Goal: Information Seeking & Learning: Learn about a topic

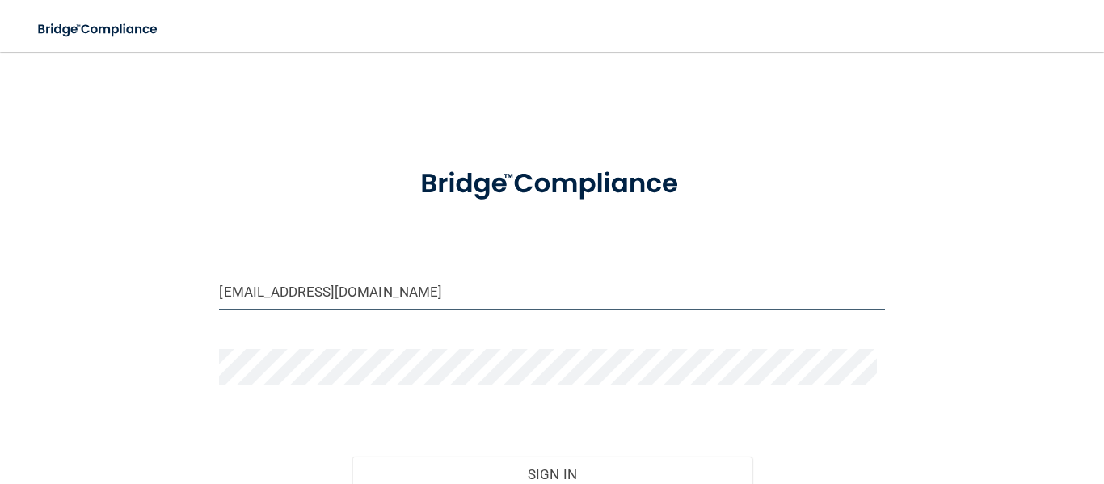
click at [355, 288] on input "dentalcenter@nvc.net" at bounding box center [551, 292] width 665 height 36
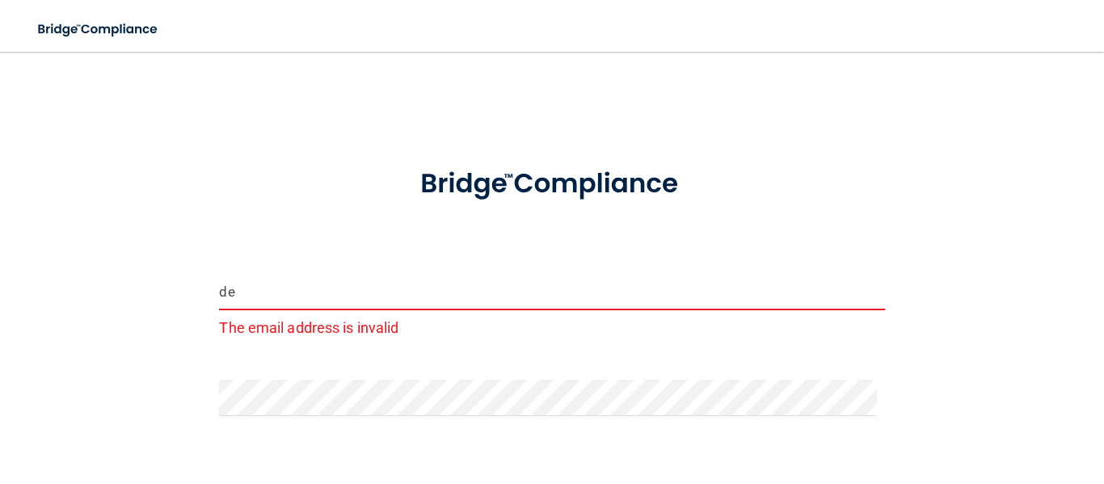
type input "d"
type input "[EMAIL_ADDRESS][DOMAIN_NAME]"
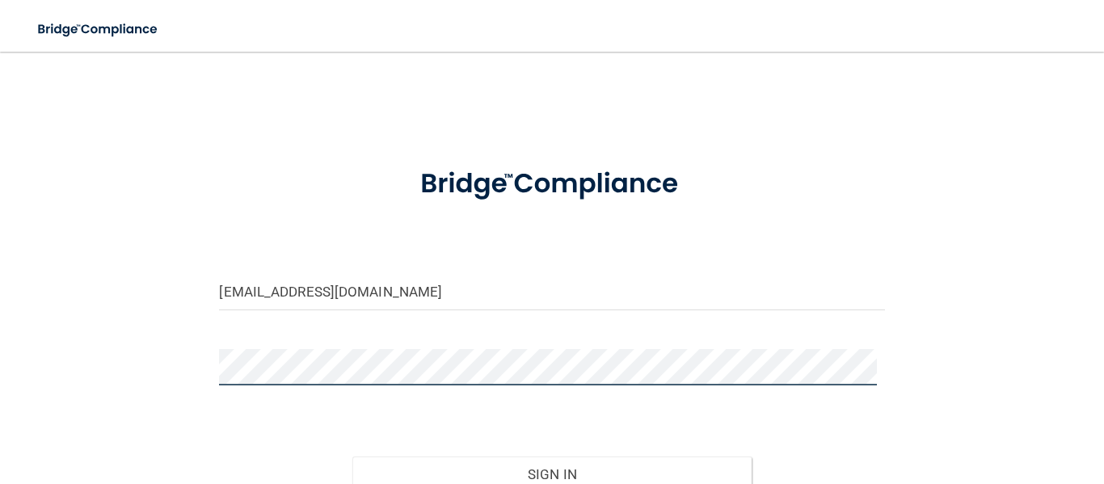
click at [65, 357] on div "tyrowz@gmail.com Invalid email/password. You don't have permission to access th…" at bounding box center [551, 320] width 1039 height 505
click at [352, 457] on button "Sign In" at bounding box center [551, 475] width 399 height 36
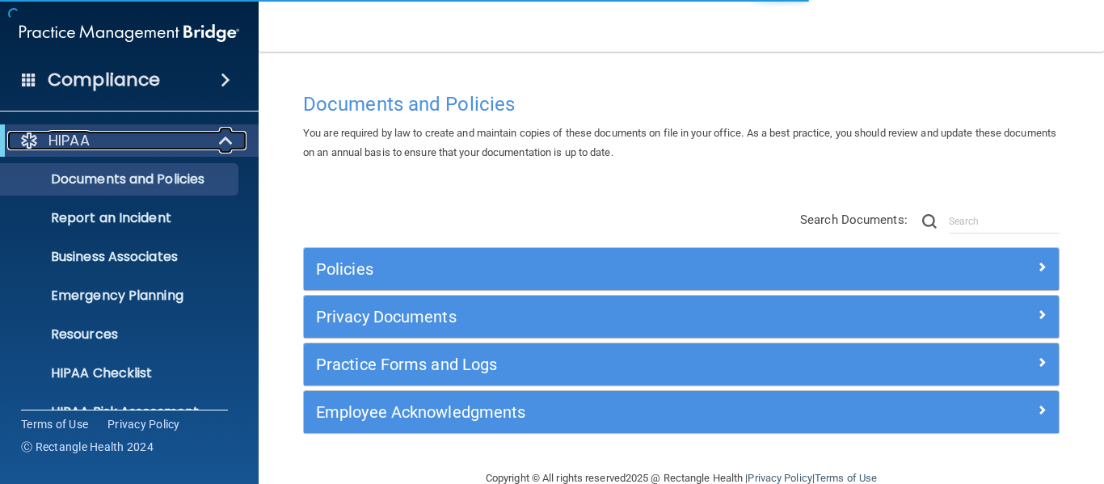
click at [221, 137] on span at bounding box center [228, 140] width 14 height 19
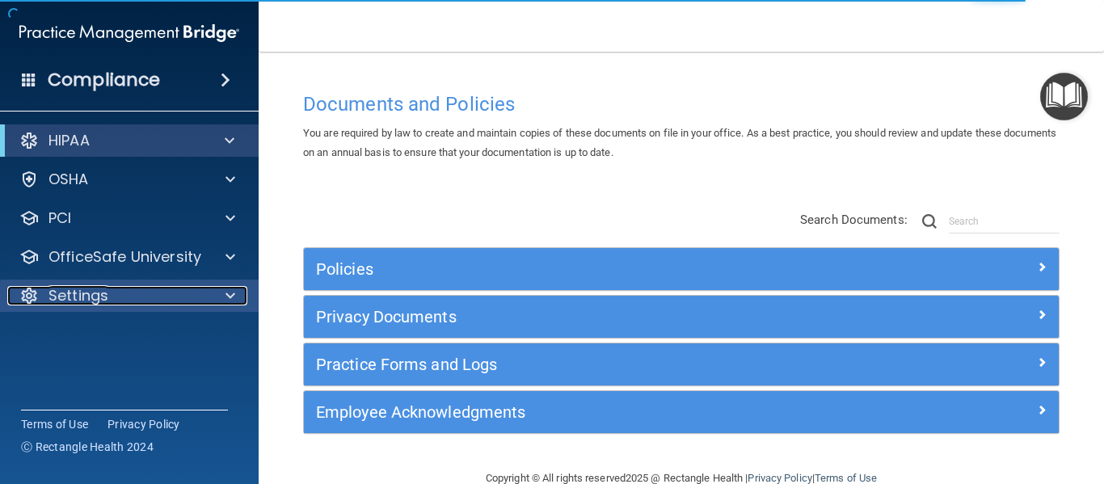
click at [229, 297] on span at bounding box center [231, 295] width 10 height 19
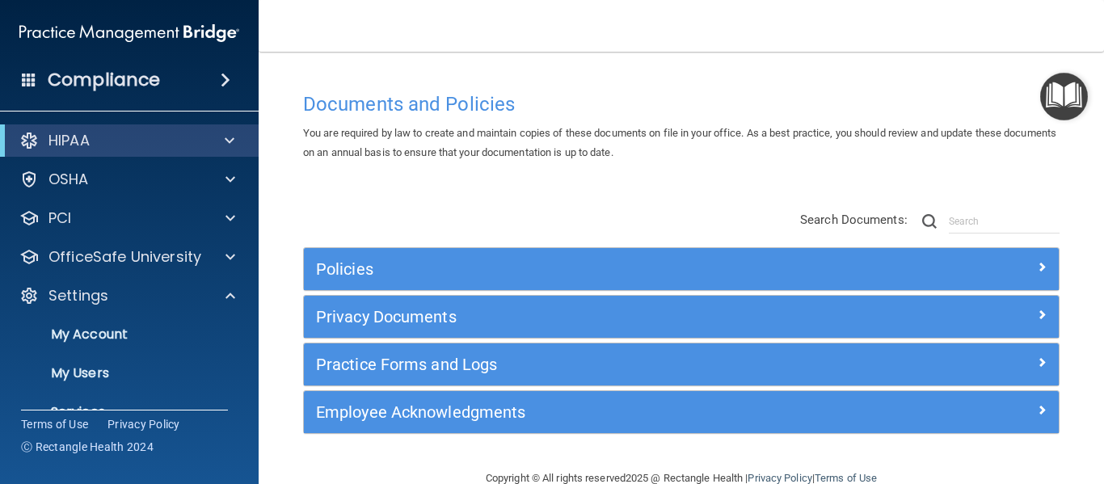
click at [228, 128] on div "HIPAA" at bounding box center [129, 140] width 259 height 32
click at [234, 141] on div at bounding box center [227, 140] width 40 height 19
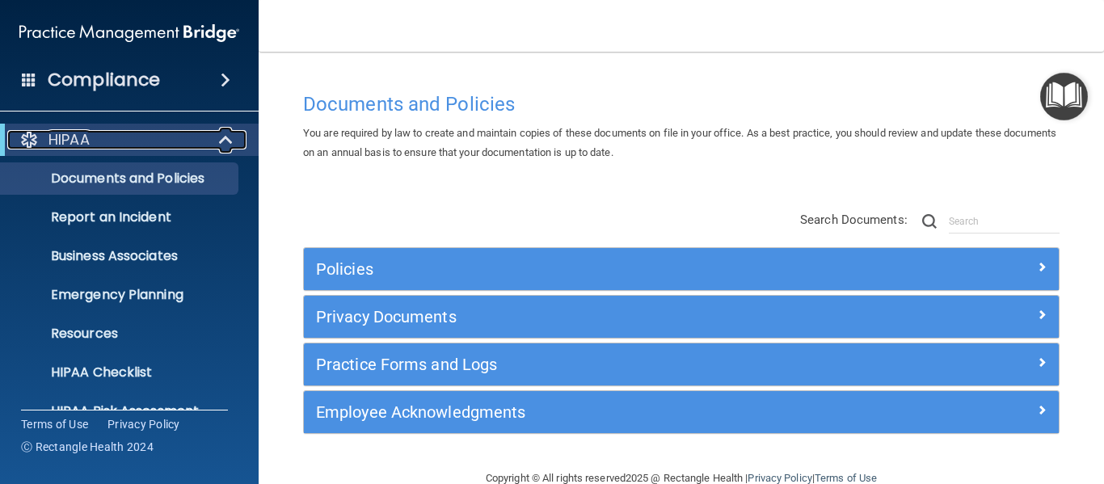
click at [209, 134] on div at bounding box center [227, 139] width 40 height 19
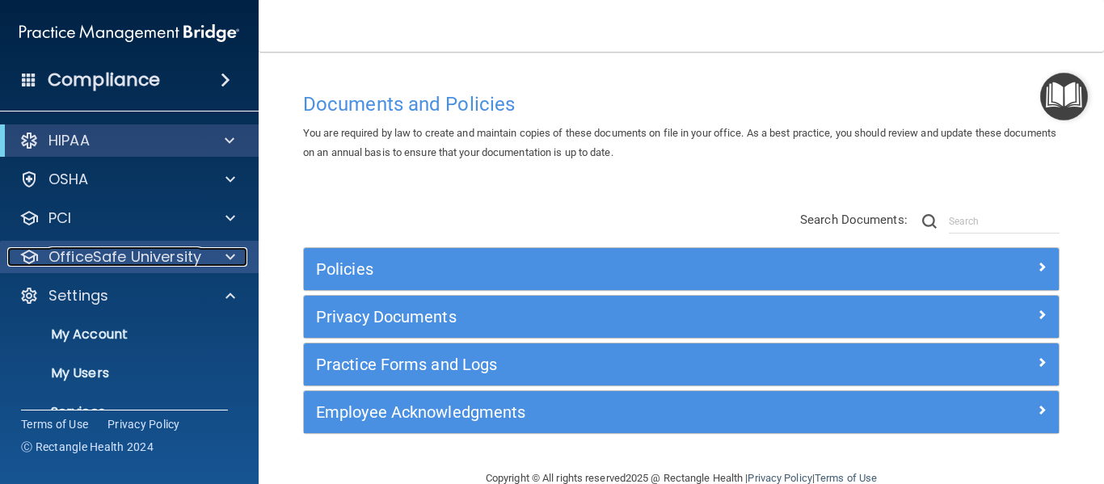
click at [113, 263] on p "OfficeSafe University" at bounding box center [124, 256] width 153 height 19
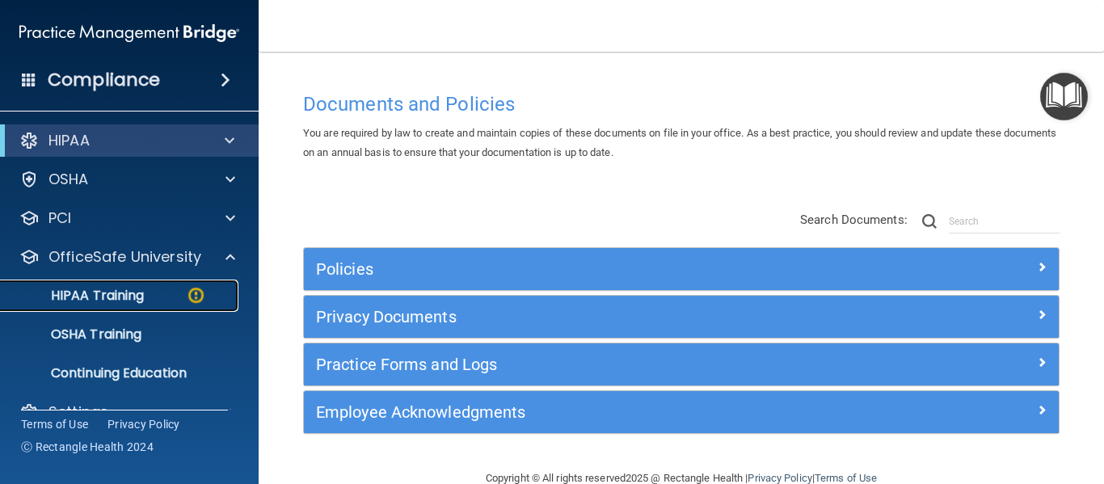
click at [100, 288] on p "HIPAA Training" at bounding box center [77, 296] width 133 height 16
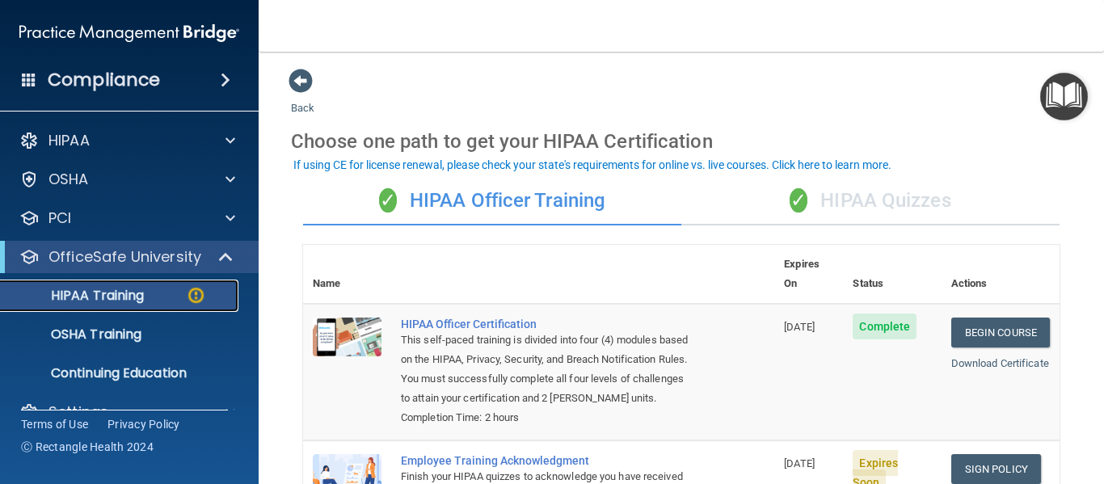
scroll to position [32, 0]
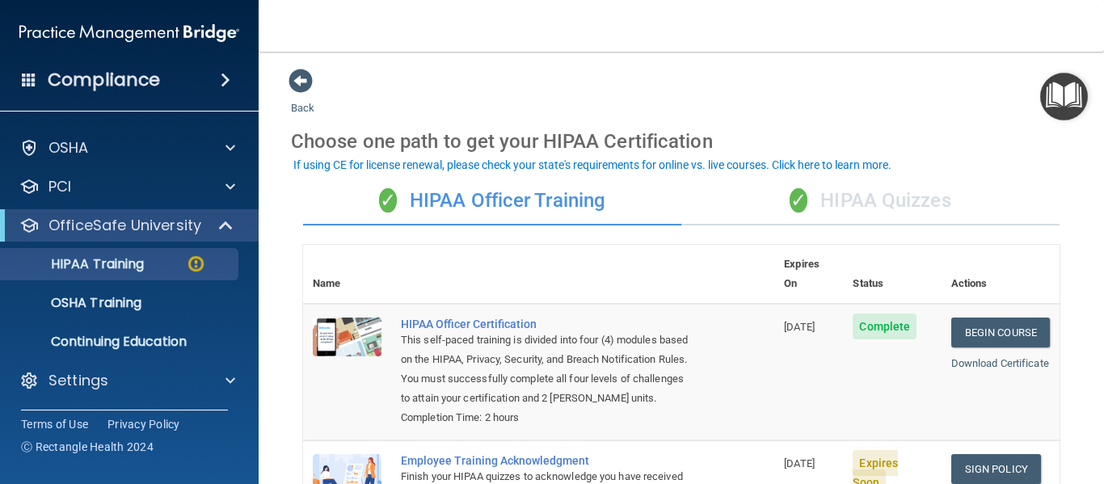
click at [597, 267] on th at bounding box center [582, 274] width 383 height 59
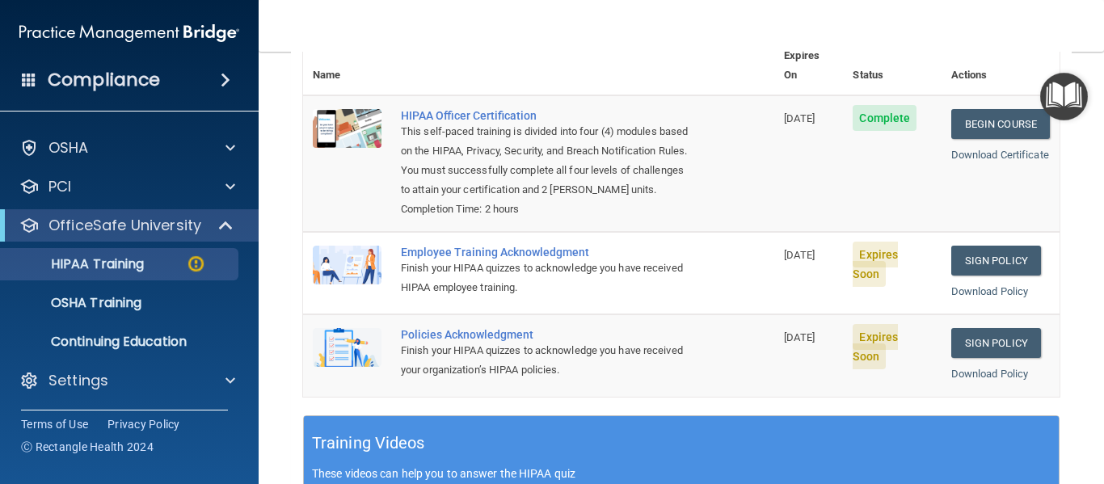
scroll to position [226, 0]
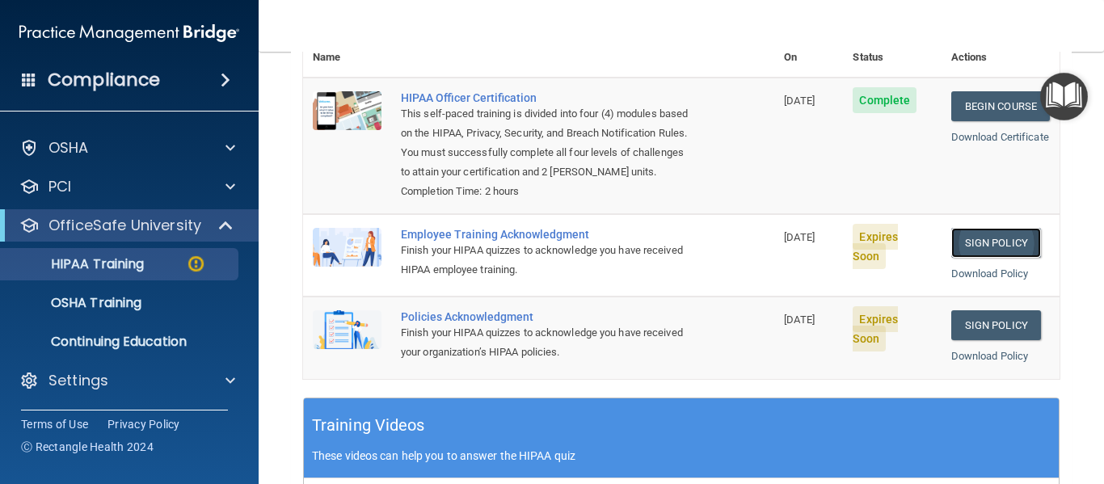
click at [983, 248] on link "Sign Policy" at bounding box center [996, 243] width 90 height 30
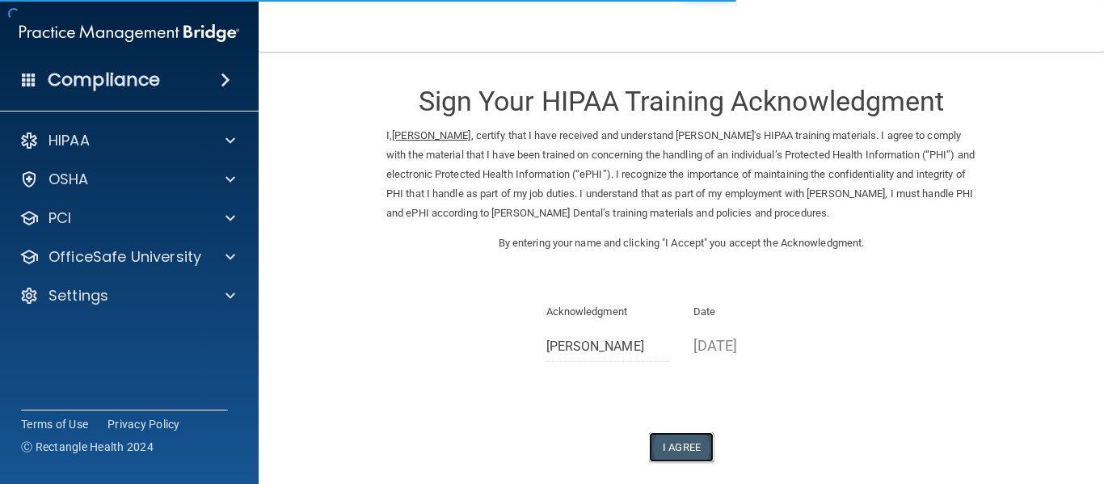
click at [666, 433] on button "I Agree" at bounding box center [681, 447] width 65 height 30
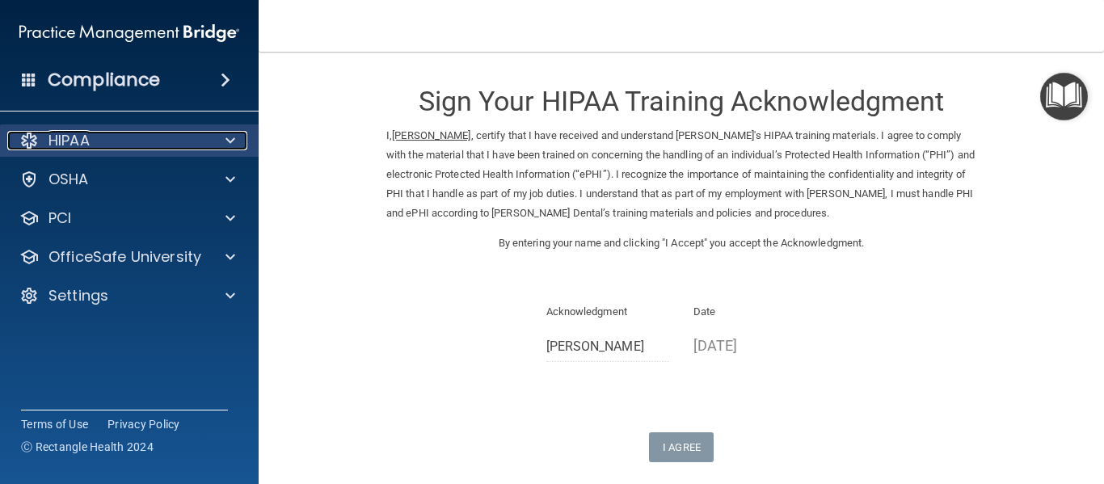
click at [218, 131] on div at bounding box center [228, 140] width 40 height 19
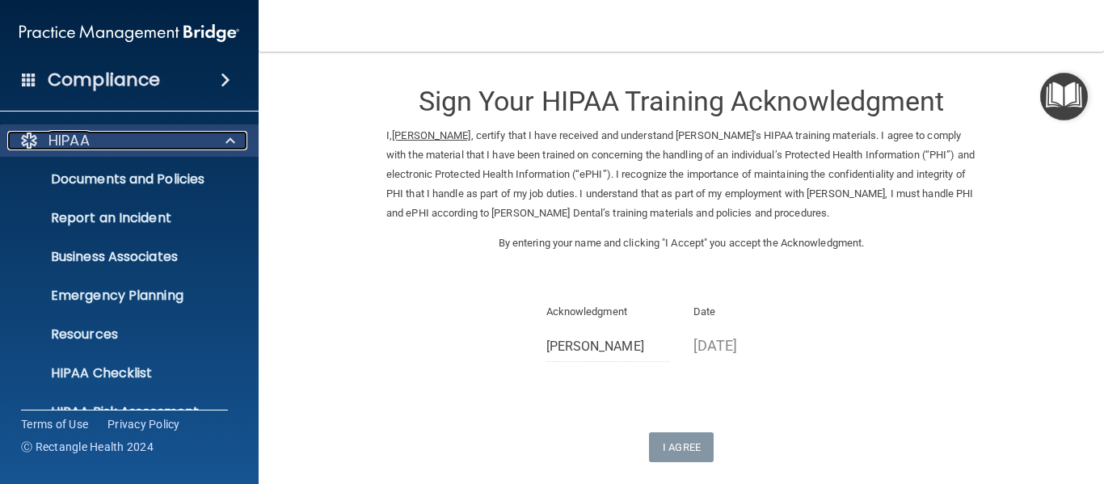
click at [218, 131] on div at bounding box center [228, 140] width 40 height 19
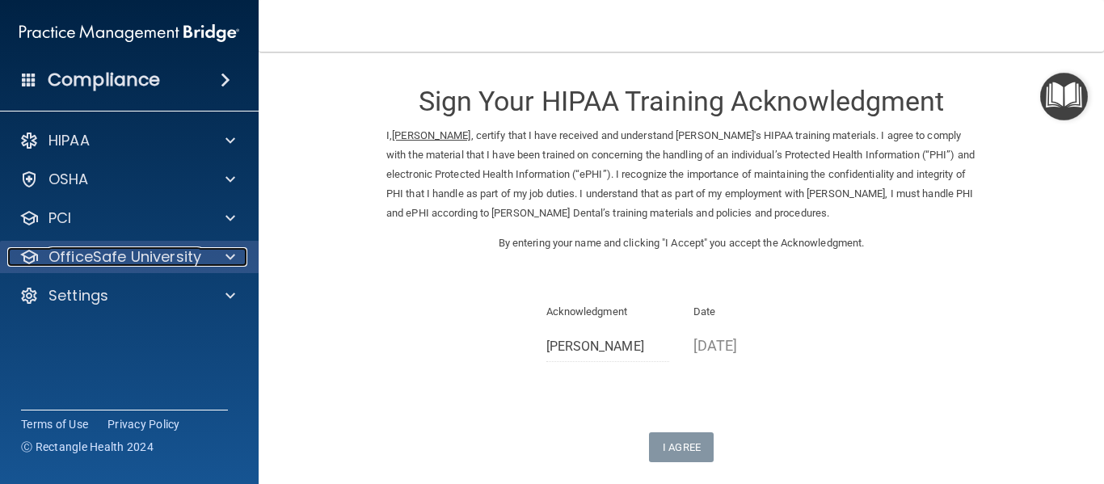
click at [234, 261] on span at bounding box center [231, 256] width 10 height 19
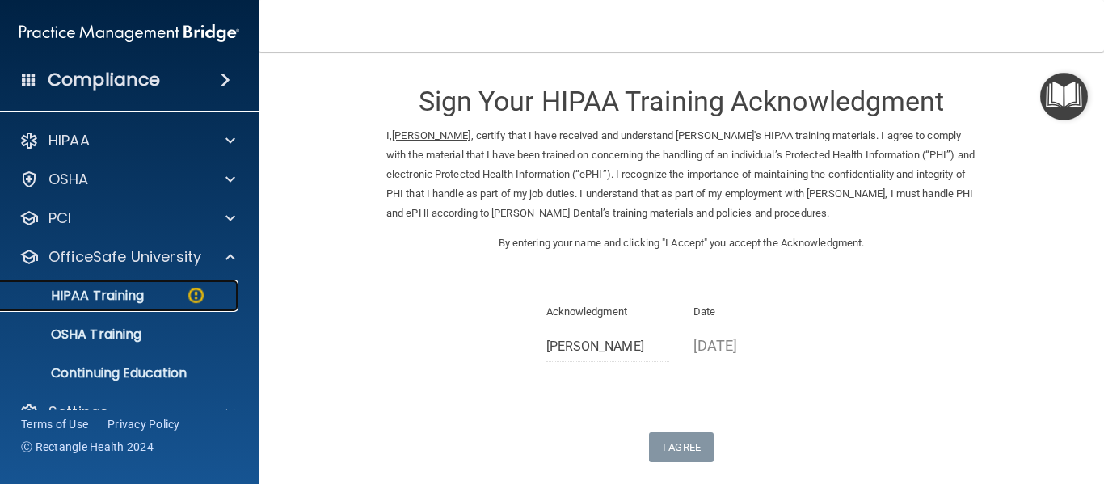
click at [196, 299] on img at bounding box center [196, 295] width 20 height 20
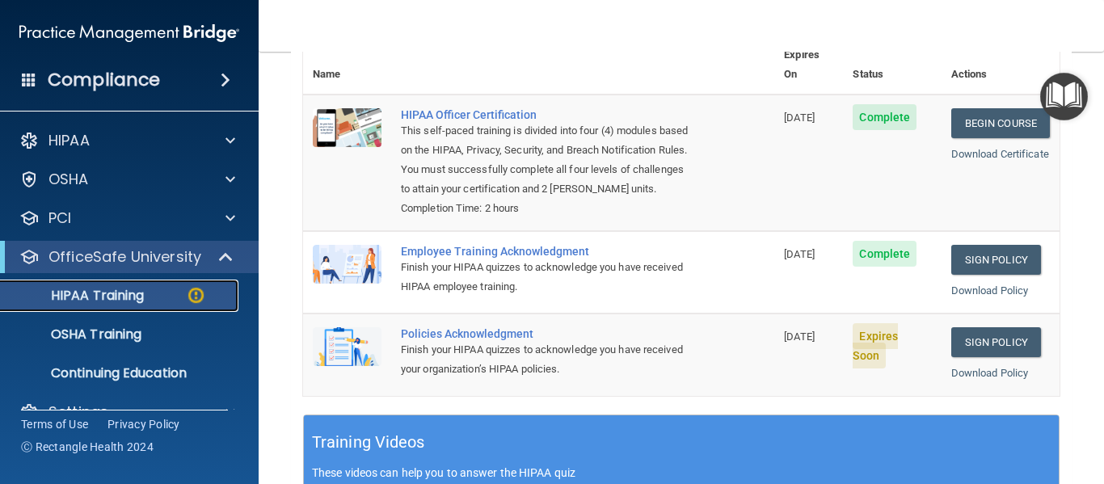
scroll to position [242, 0]
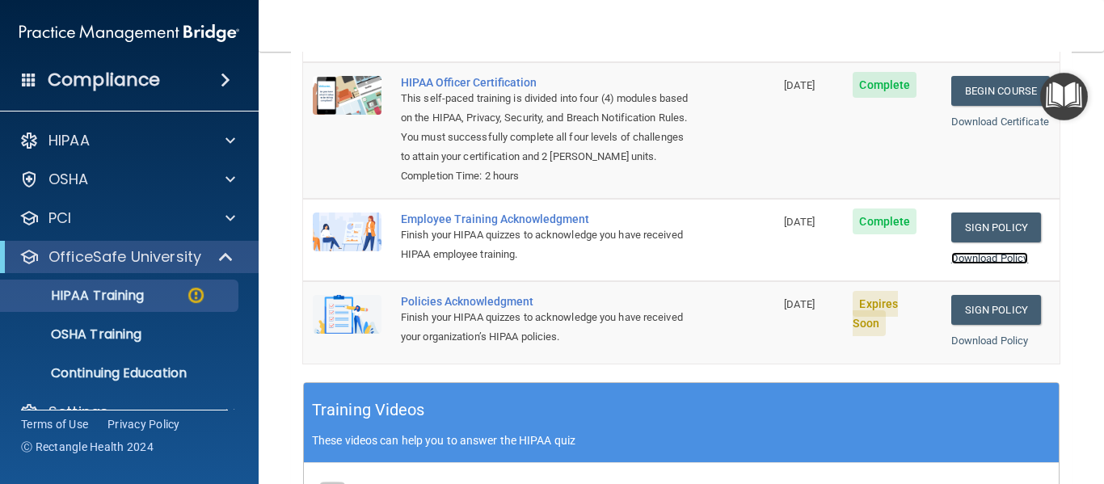
click at [981, 257] on link "Download Policy" at bounding box center [990, 258] width 78 height 12
click at [960, 322] on link "Sign Policy" at bounding box center [996, 310] width 90 height 30
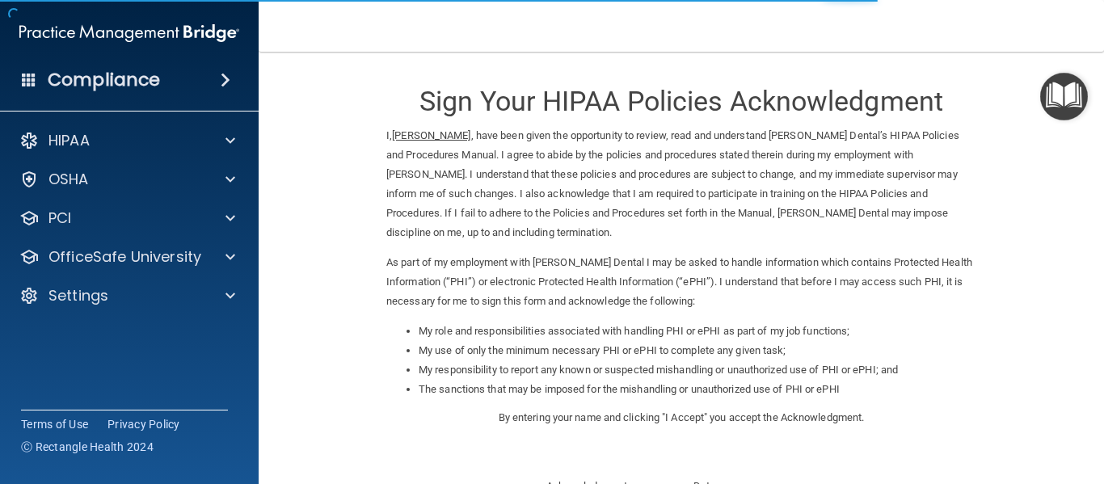
scroll to position [256, 0]
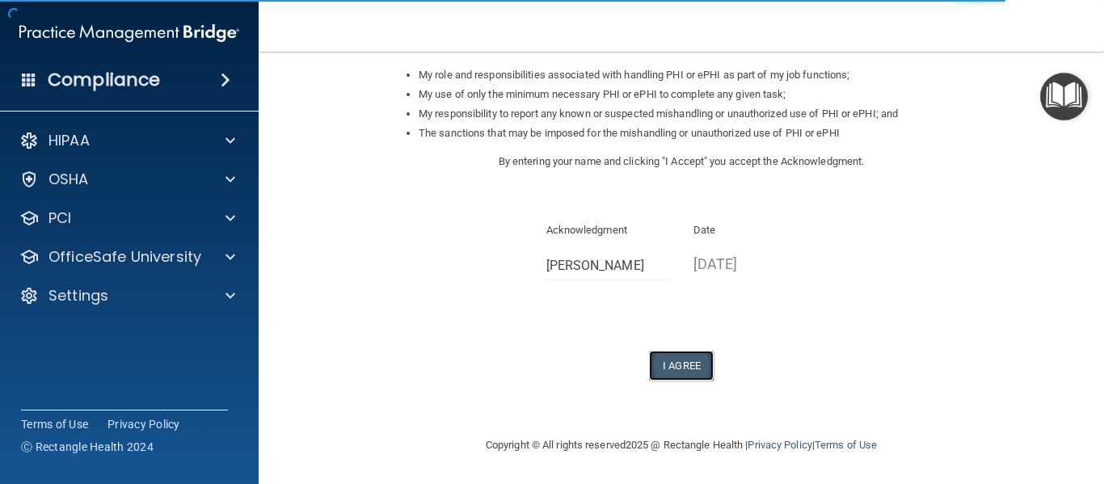
click at [669, 356] on button "I Agree" at bounding box center [681, 366] width 65 height 30
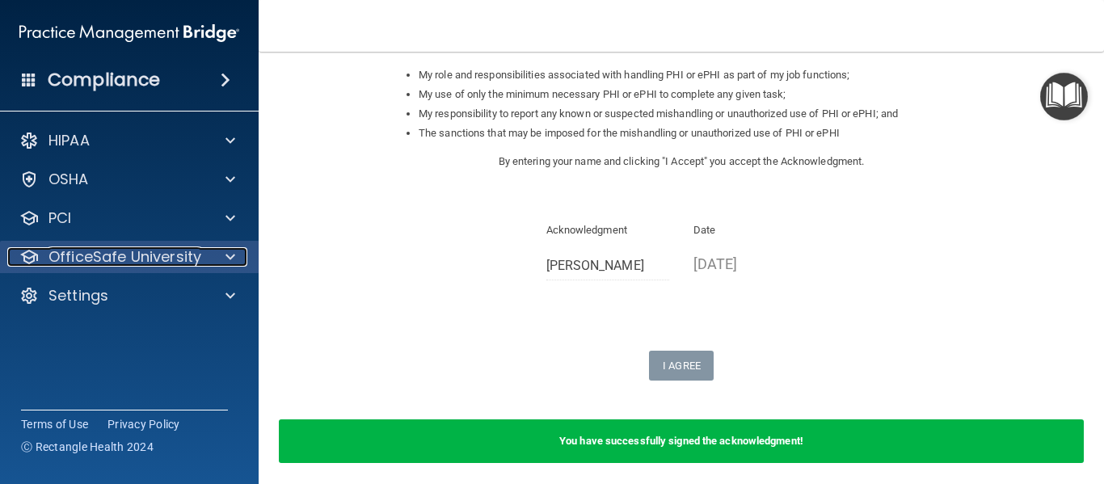
click at [99, 264] on p "OfficeSafe University" at bounding box center [124, 256] width 153 height 19
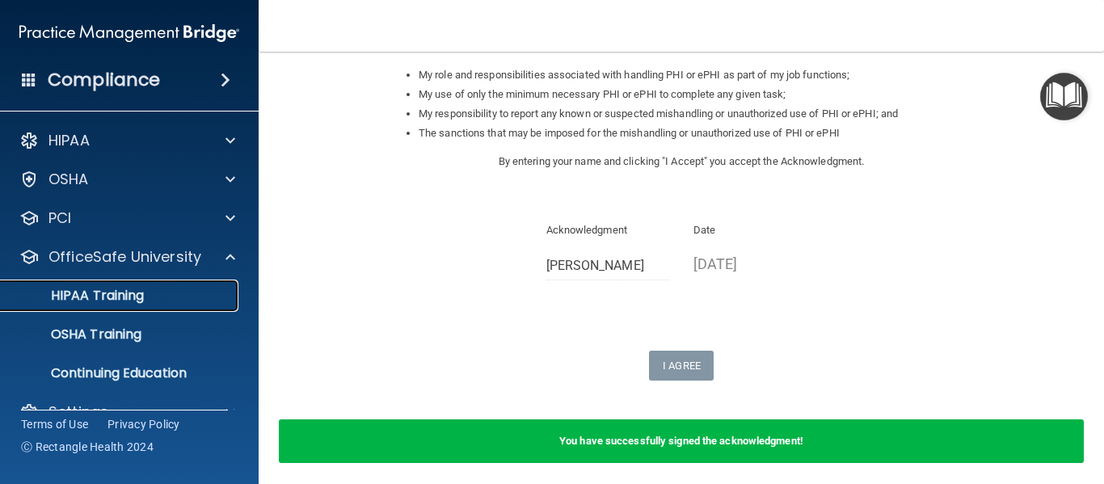
click at [106, 295] on p "HIPAA Training" at bounding box center [77, 296] width 133 height 16
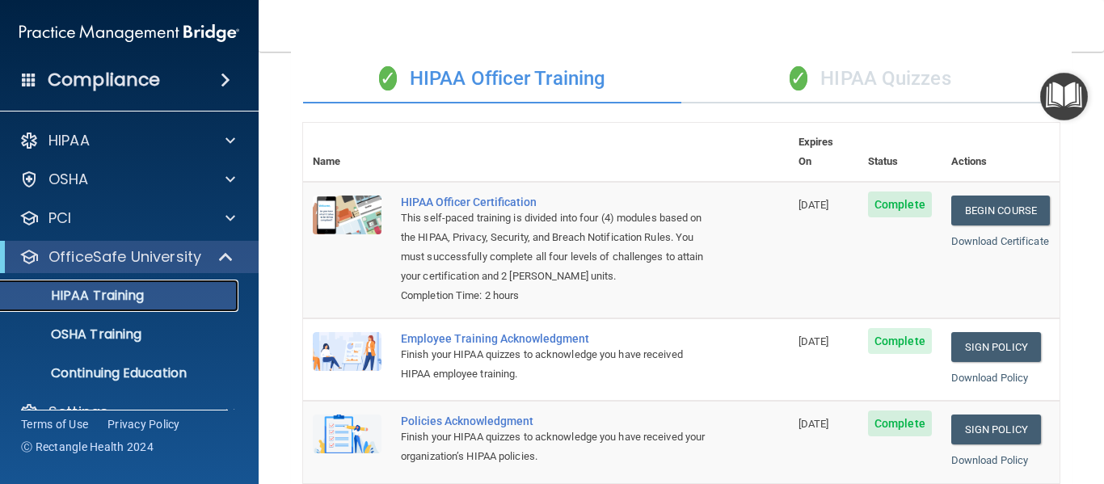
scroll to position [215, 0]
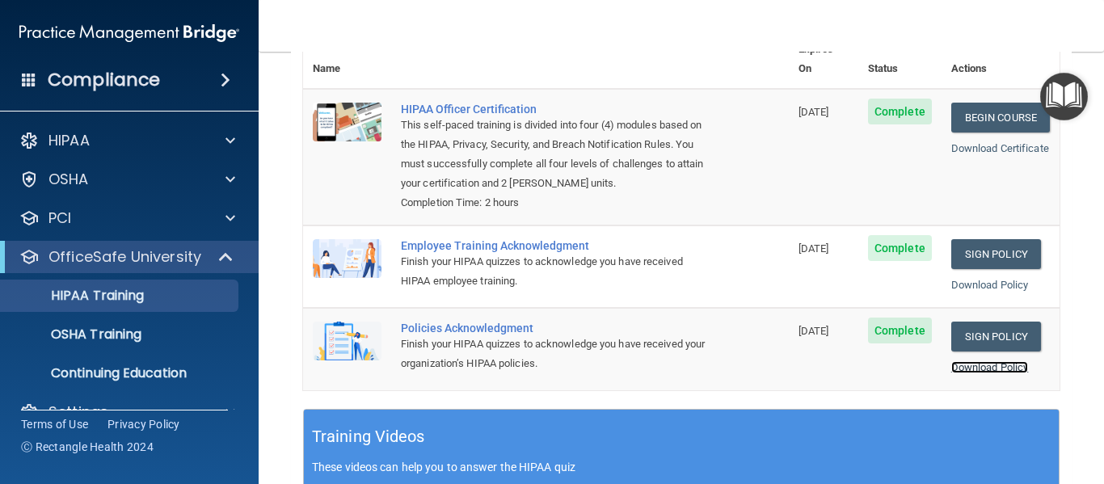
click at [964, 369] on link "Download Policy" at bounding box center [990, 367] width 78 height 12
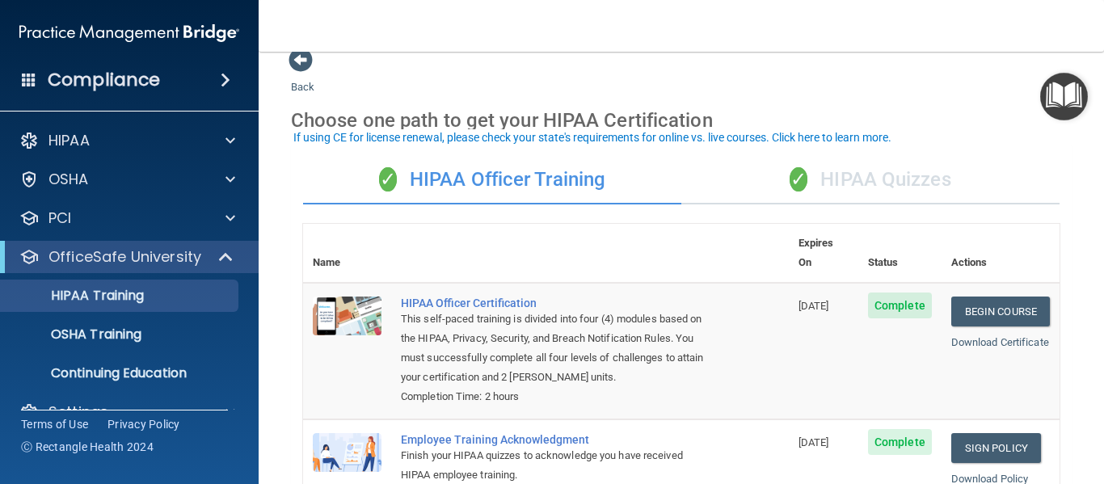
scroll to position [0, 0]
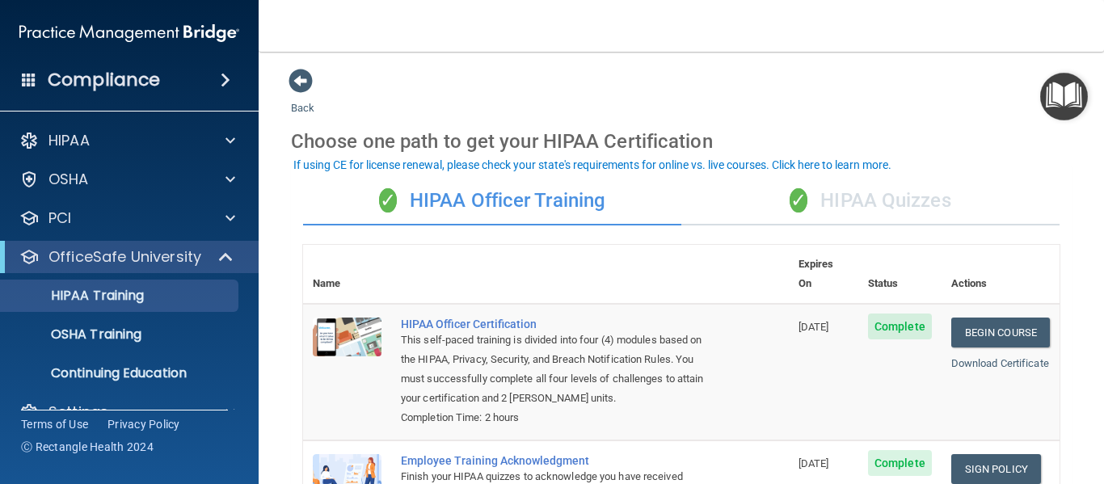
click at [849, 205] on div "✓ HIPAA Quizzes" at bounding box center [870, 201] width 378 height 48
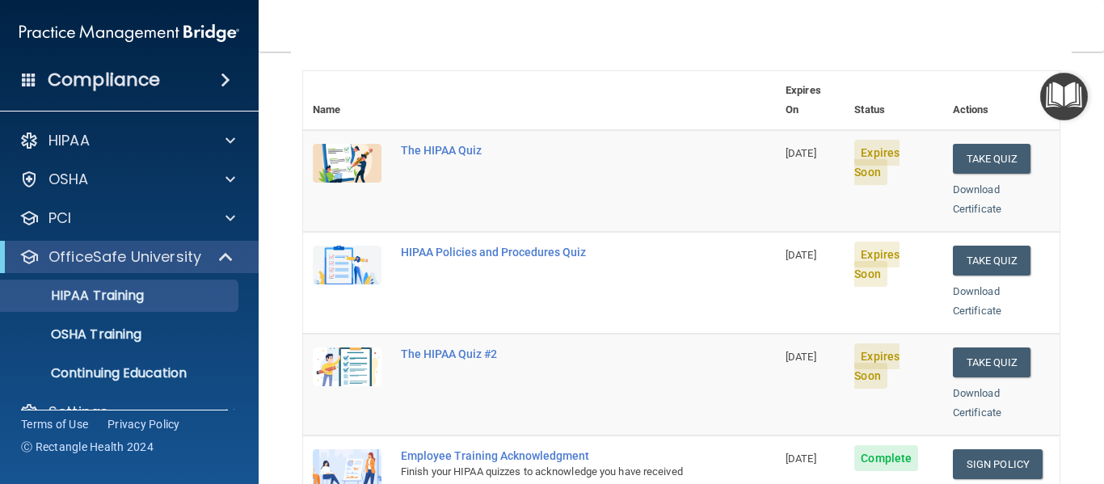
scroll to position [171, 0]
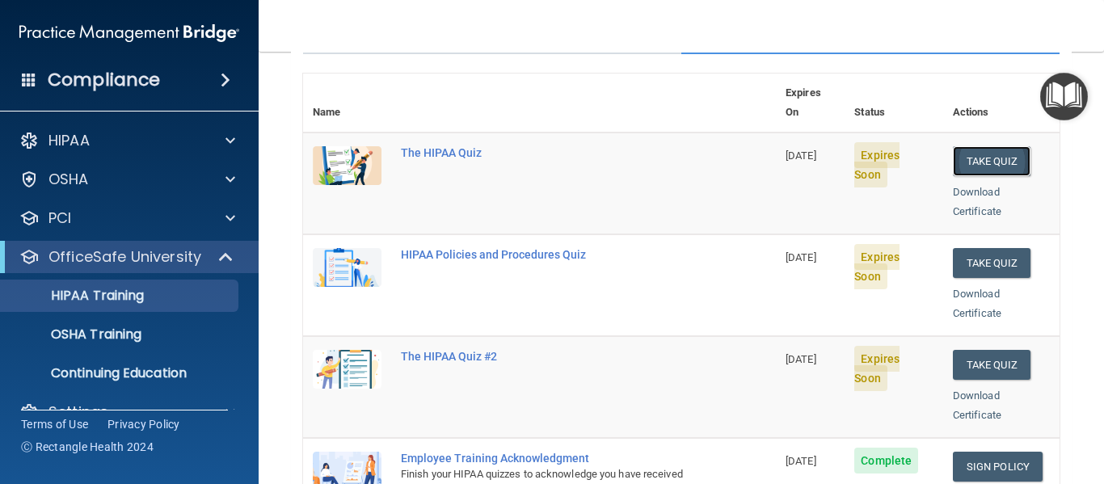
click at [975, 146] on button "Take Quiz" at bounding box center [992, 161] width 78 height 30
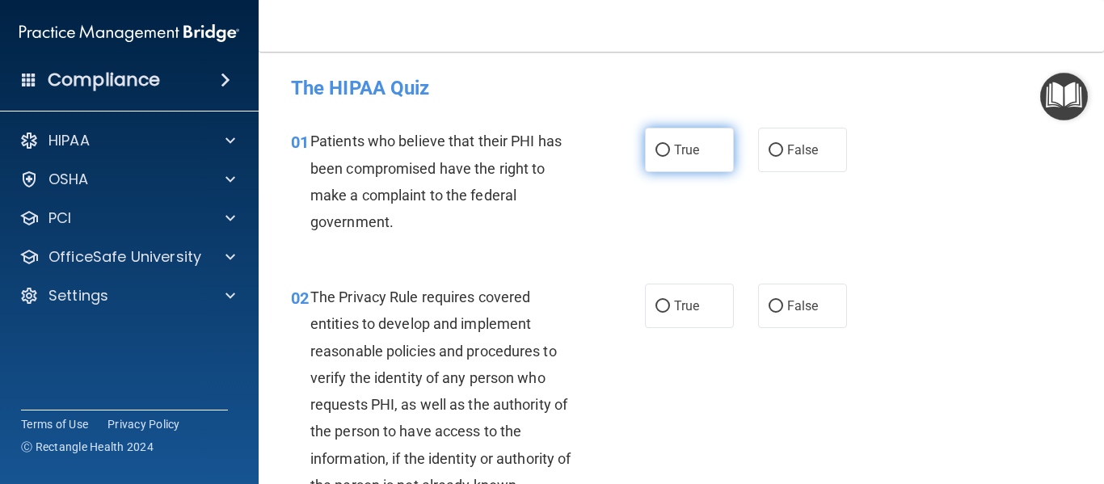
click at [666, 137] on label "True" at bounding box center [689, 150] width 89 height 44
click at [666, 145] on input "True" at bounding box center [663, 151] width 15 height 12
radio input "true"
click at [576, 251] on div "01 Patients who believe that their PHI has been compromised have the right to m…" at bounding box center [681, 186] width 805 height 156
click at [891, 256] on div "01 Patients who believe that their PHI has been compromised have the right to m…" at bounding box center [681, 186] width 805 height 156
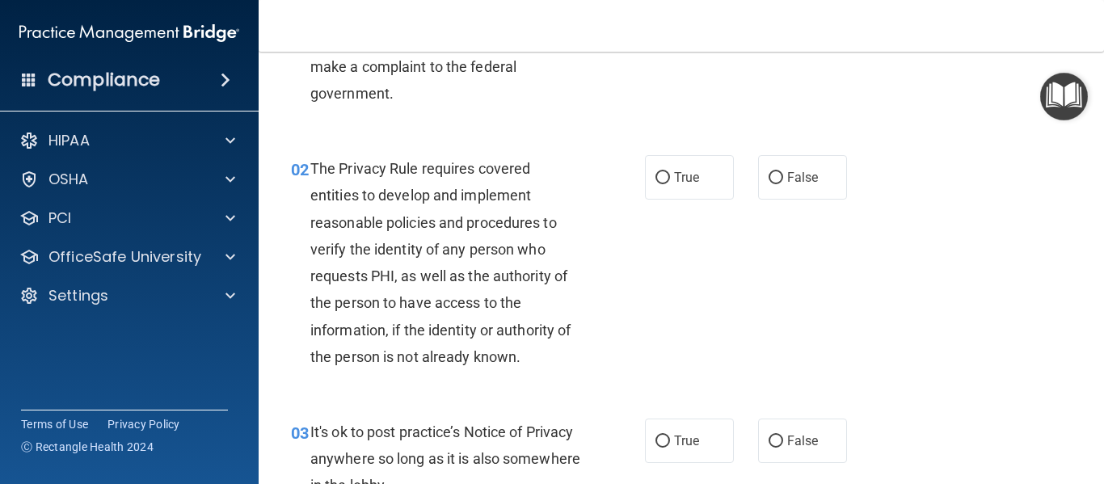
scroll to position [138, 0]
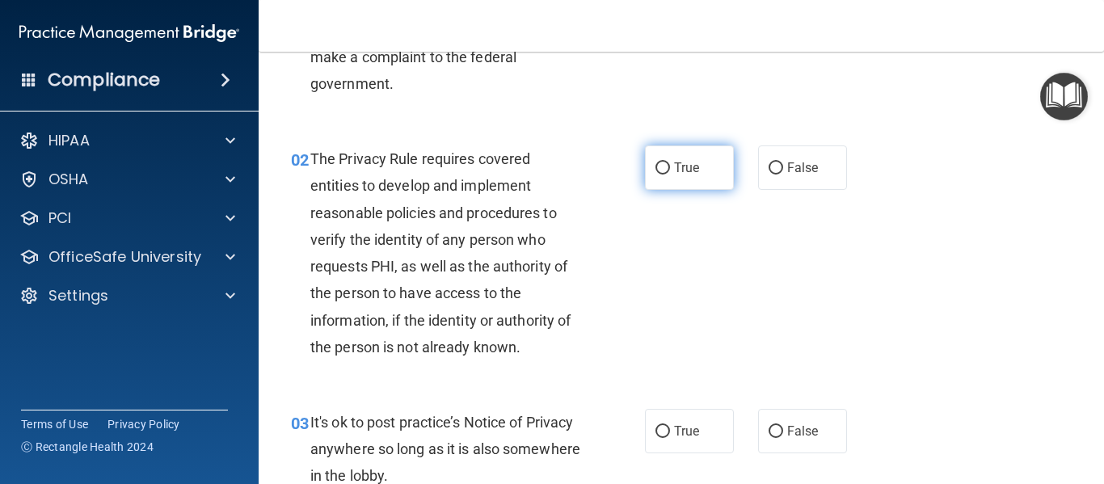
click at [662, 152] on label "True" at bounding box center [689, 167] width 89 height 44
click at [662, 162] on input "True" at bounding box center [663, 168] width 15 height 12
radio input "true"
click at [588, 348] on div "The Privacy Rule requires covered entities to develop and implement reasonable …" at bounding box center [452, 252] width 284 height 215
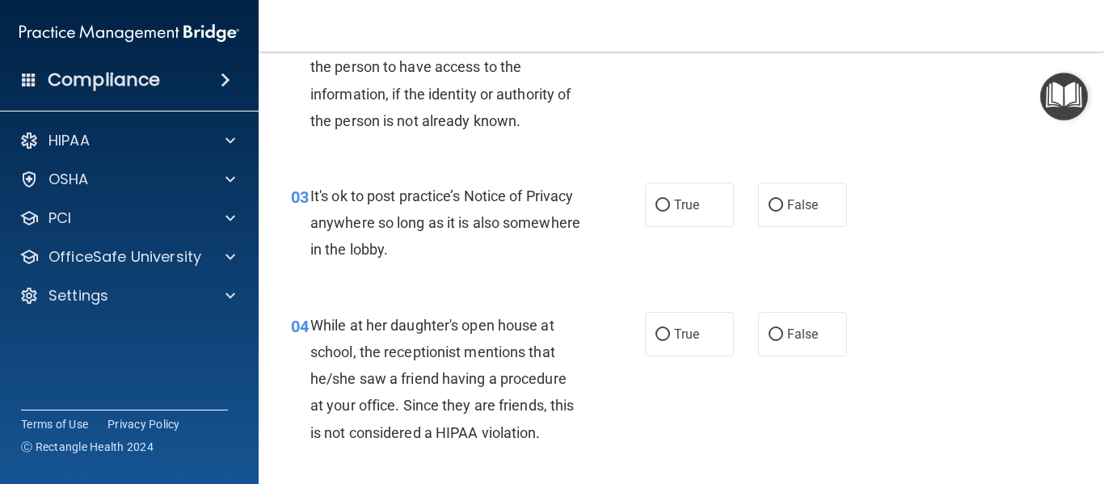
scroll to position [397, 0]
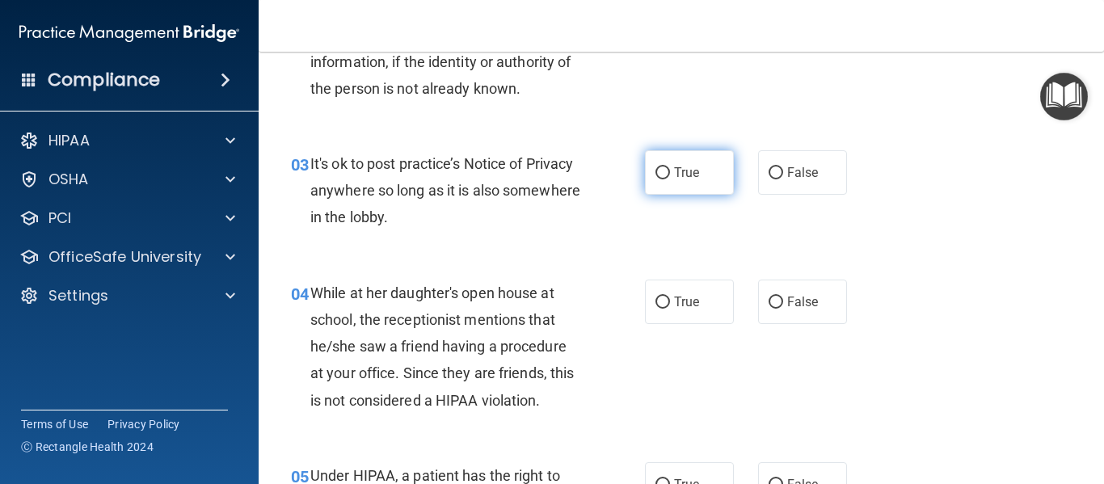
click at [666, 158] on label "True" at bounding box center [689, 172] width 89 height 44
click at [666, 167] on input "True" at bounding box center [663, 173] width 15 height 12
radio input "true"
click at [597, 276] on div "04 While at her daughter's open house at school, the receptionist mentions that…" at bounding box center [681, 350] width 805 height 183
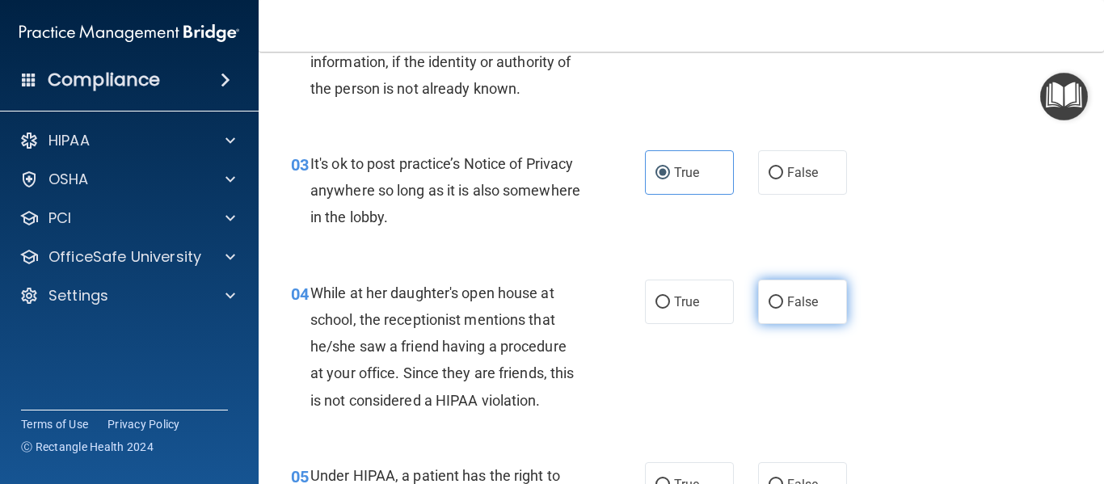
click at [779, 292] on label "False" at bounding box center [802, 302] width 89 height 44
click at [779, 297] on input "False" at bounding box center [776, 303] width 15 height 12
radio input "true"
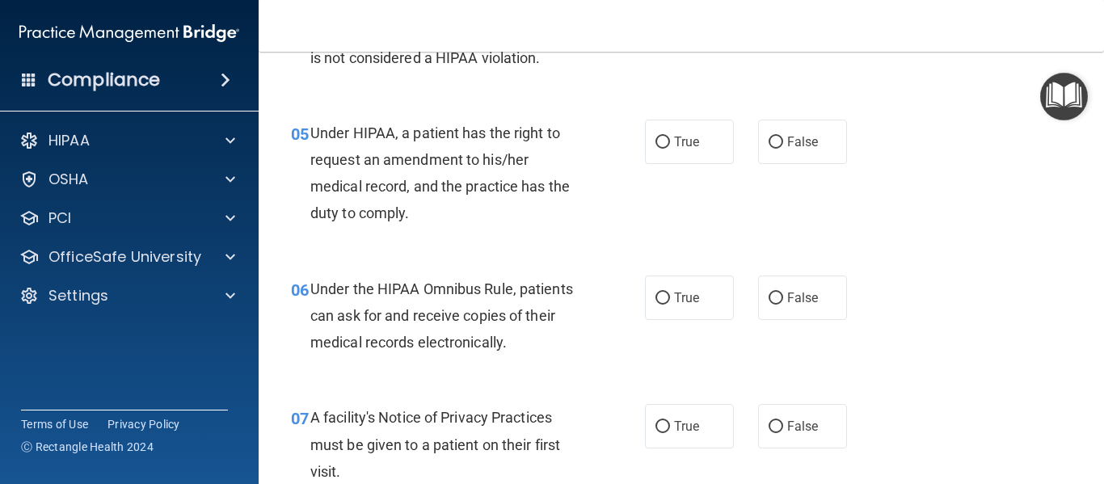
scroll to position [749, 0]
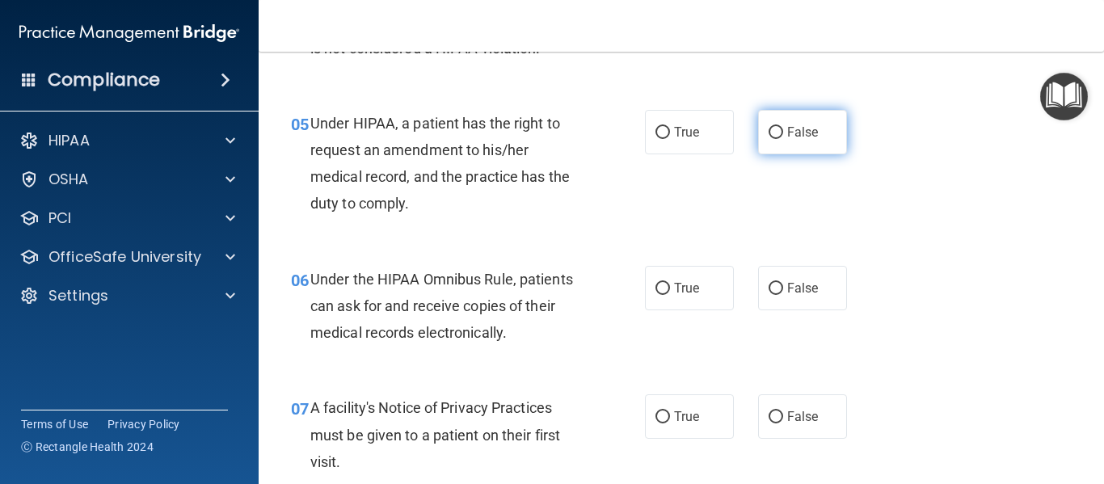
click at [787, 129] on span "False" at bounding box center [803, 131] width 32 height 15
click at [783, 129] on input "False" at bounding box center [776, 133] width 15 height 12
radio input "true"
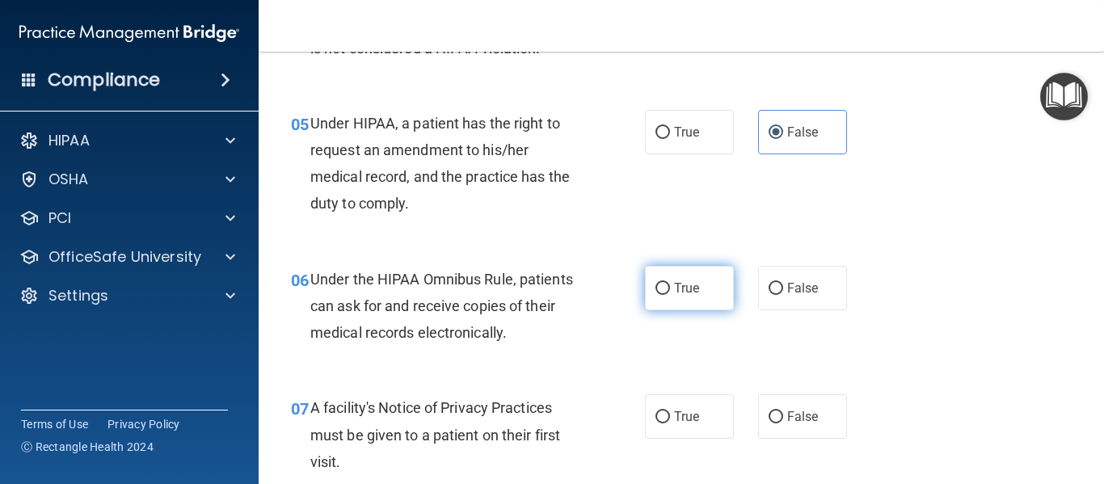
click at [675, 275] on label "True" at bounding box center [689, 288] width 89 height 44
click at [670, 283] on input "True" at bounding box center [663, 289] width 15 height 12
radio input "true"
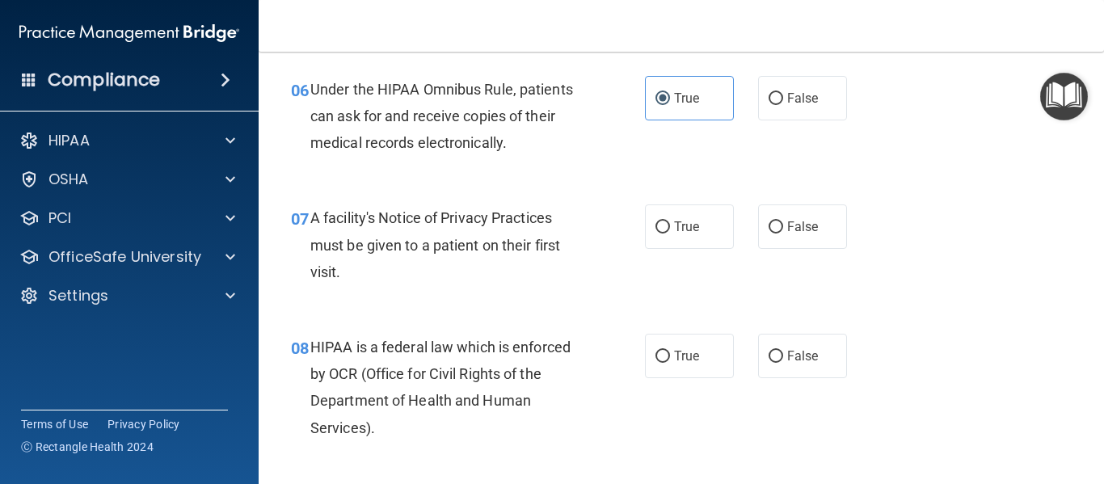
scroll to position [943, 0]
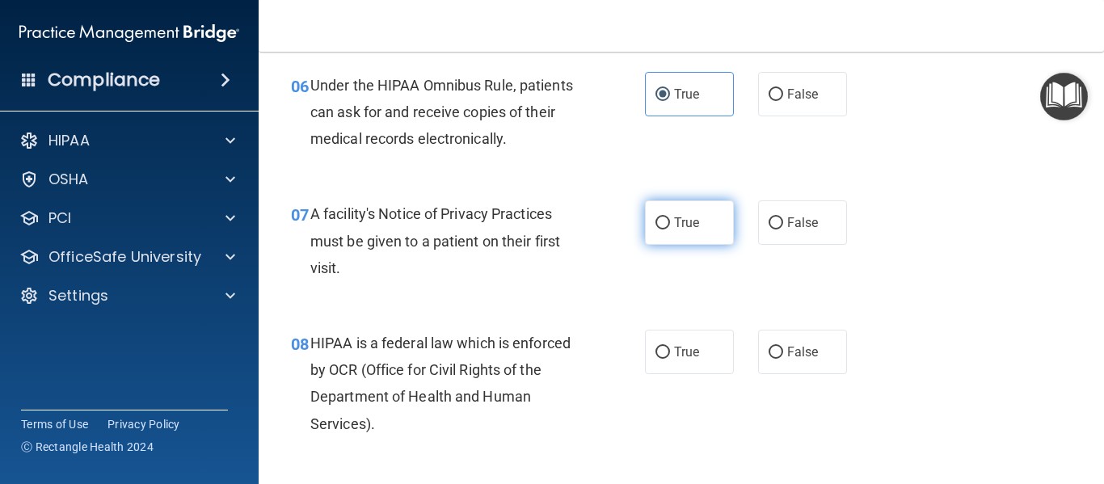
click at [696, 228] on label "True" at bounding box center [689, 222] width 89 height 44
click at [670, 228] on input "True" at bounding box center [663, 223] width 15 height 12
radio input "true"
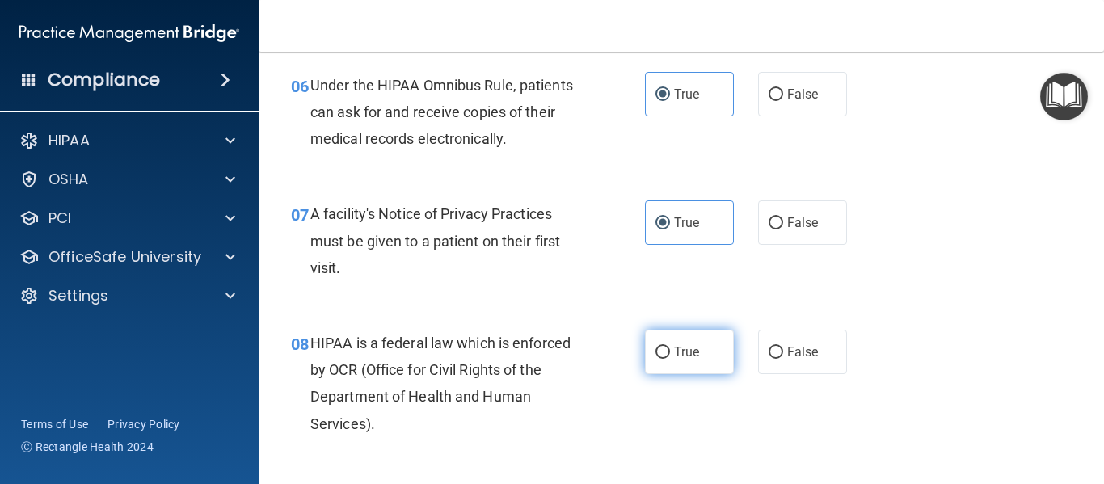
click at [682, 342] on label "True" at bounding box center [689, 352] width 89 height 44
click at [670, 347] on input "True" at bounding box center [663, 353] width 15 height 12
radio input "true"
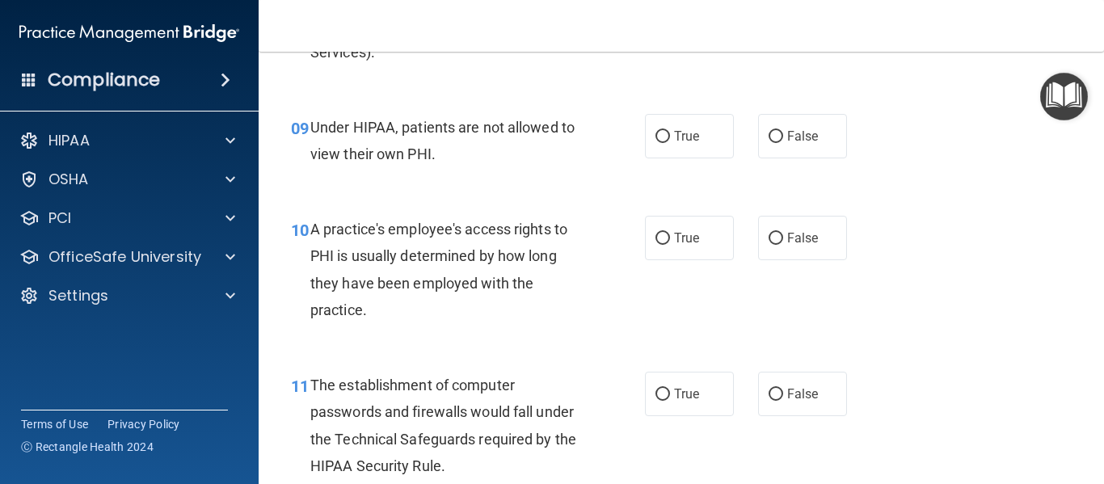
scroll to position [1331, 0]
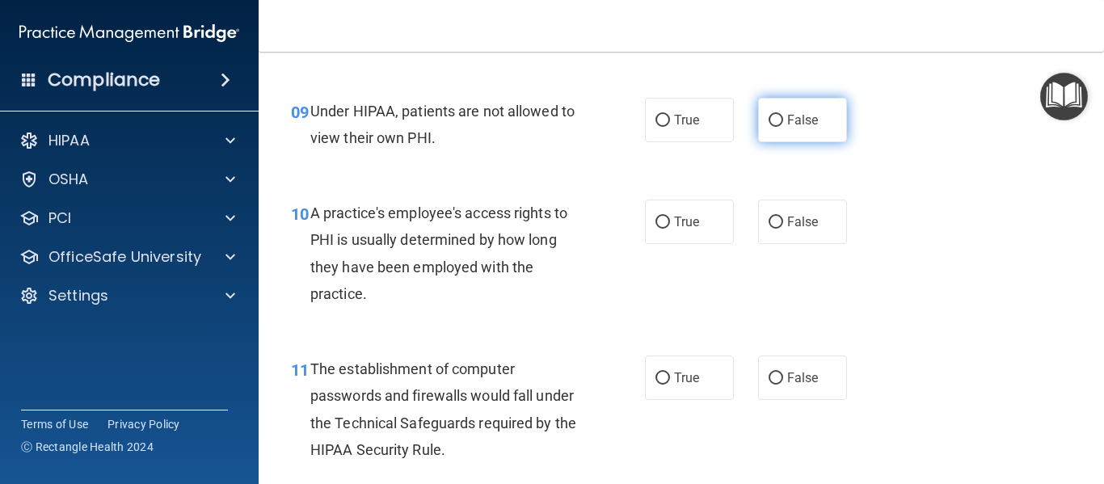
click at [770, 105] on label "False" at bounding box center [802, 120] width 89 height 44
click at [770, 115] on input "False" at bounding box center [776, 121] width 15 height 12
radio input "true"
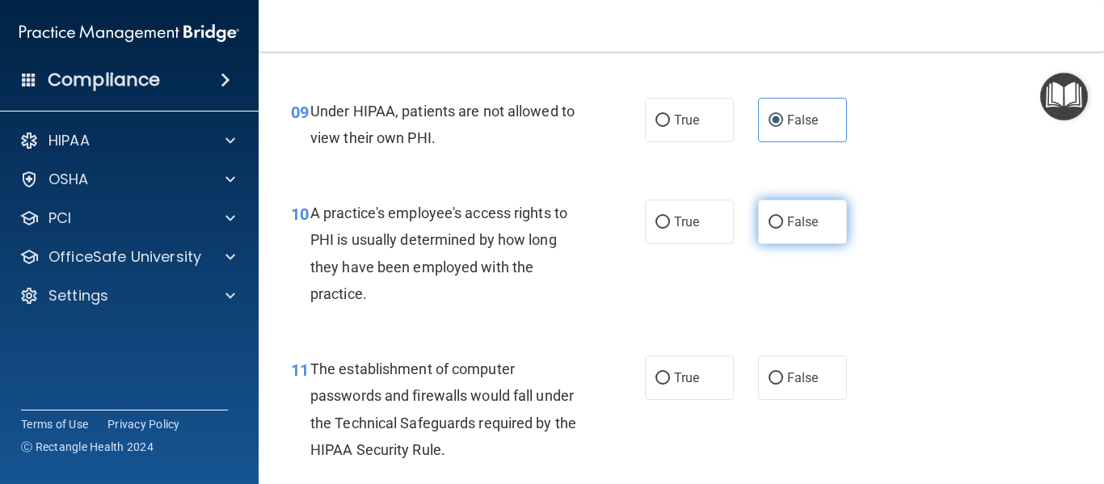
click at [763, 212] on label "False" at bounding box center [802, 222] width 89 height 44
click at [769, 217] on input "False" at bounding box center [776, 223] width 15 height 12
radio input "true"
click at [785, 299] on div "10 A practice's employee's access rights to PHI is usually determined by how lo…" at bounding box center [681, 257] width 805 height 156
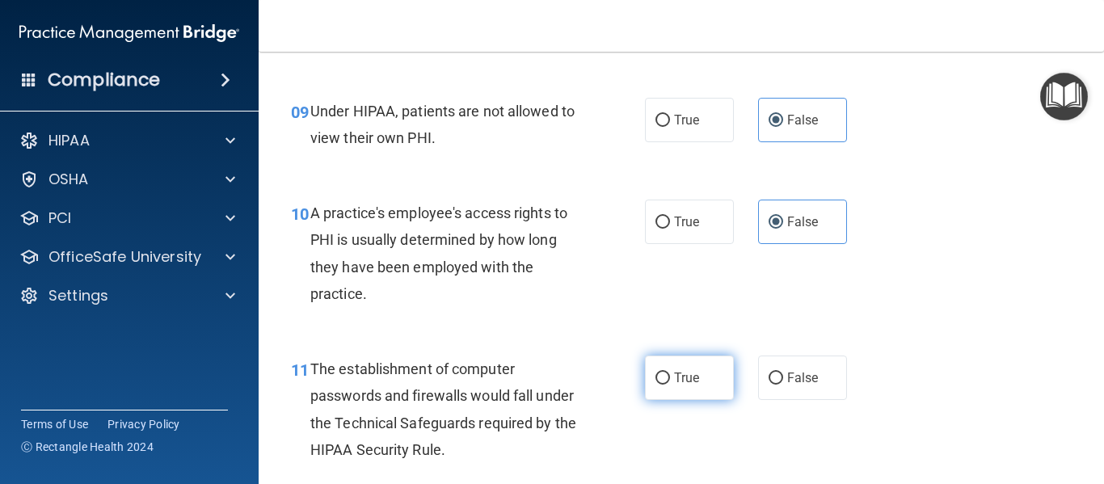
click at [674, 376] on span "True" at bounding box center [686, 377] width 25 height 15
click at [670, 376] on input "True" at bounding box center [663, 379] width 15 height 12
radio input "true"
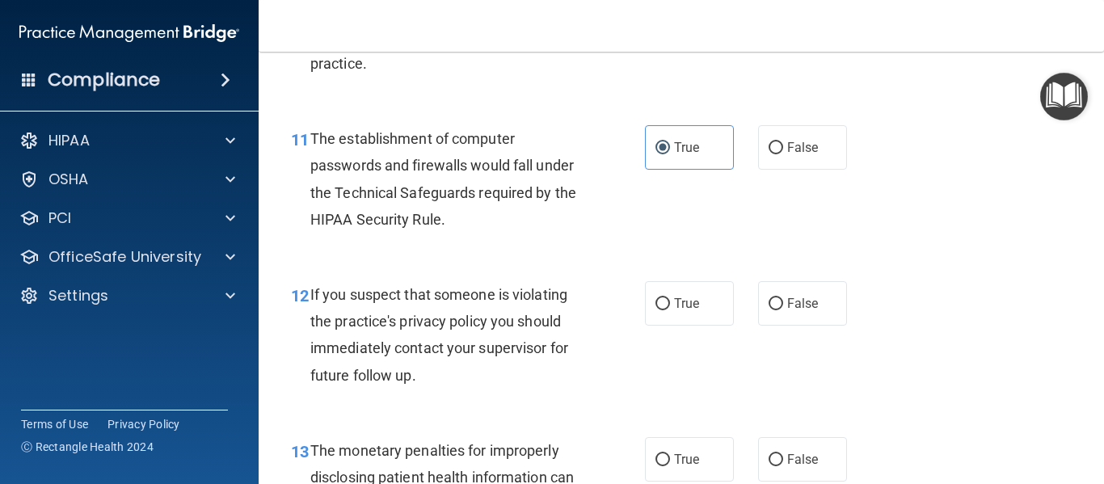
scroll to position [1569, 0]
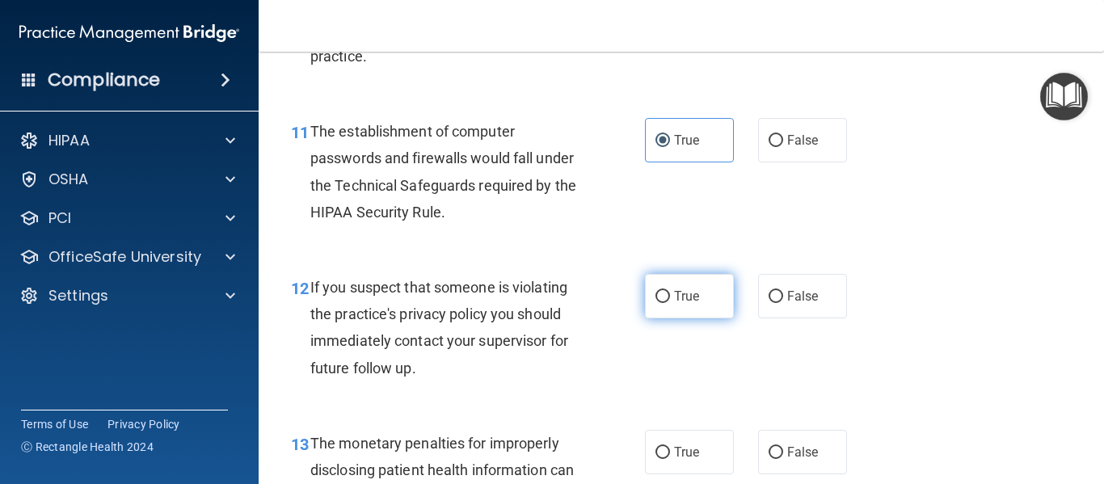
click at [713, 276] on label "True" at bounding box center [689, 296] width 89 height 44
click at [670, 291] on input "True" at bounding box center [663, 297] width 15 height 12
radio input "true"
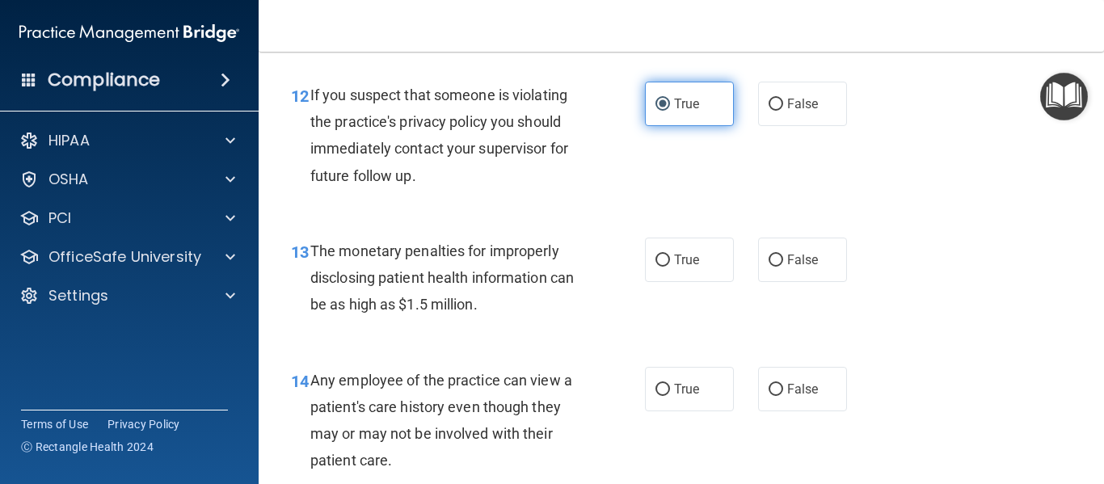
scroll to position [1763, 0]
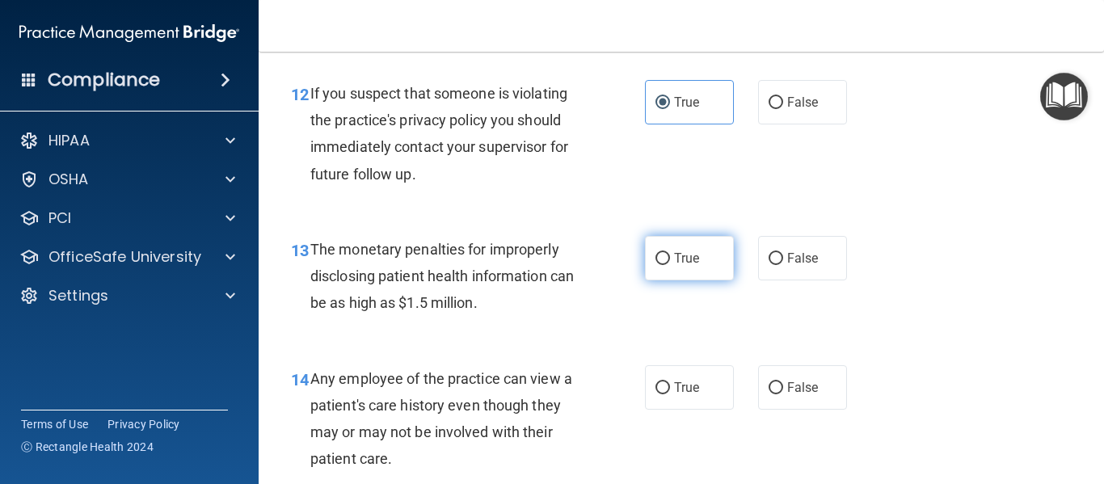
click at [665, 252] on label "True" at bounding box center [689, 258] width 89 height 44
click at [665, 253] on input "True" at bounding box center [663, 259] width 15 height 12
radio input "true"
click at [595, 338] on div "13 The monetary penalties for improperly disclosing patient health information …" at bounding box center [681, 280] width 805 height 129
click at [588, 349] on div "14 Any employee of the practice can view a patient's care history even though t…" at bounding box center [681, 423] width 805 height 156
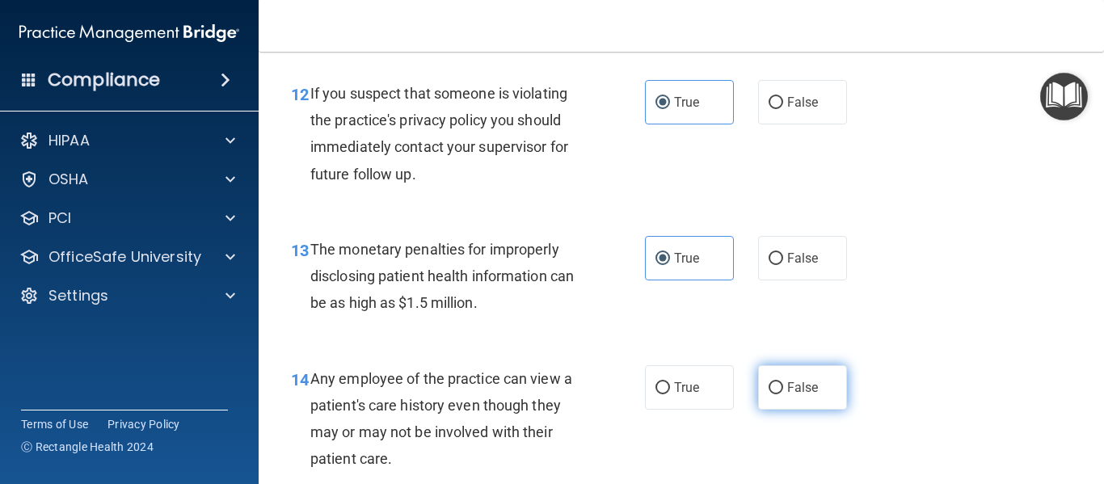
click at [758, 403] on label "False" at bounding box center [802, 387] width 89 height 44
click at [769, 394] on input "False" at bounding box center [776, 388] width 15 height 12
radio input "true"
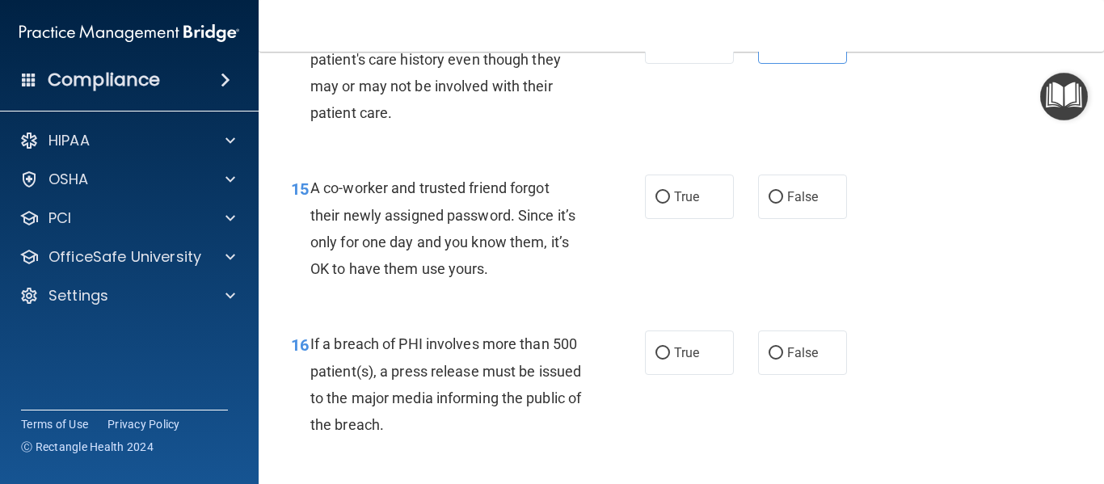
scroll to position [2119, 0]
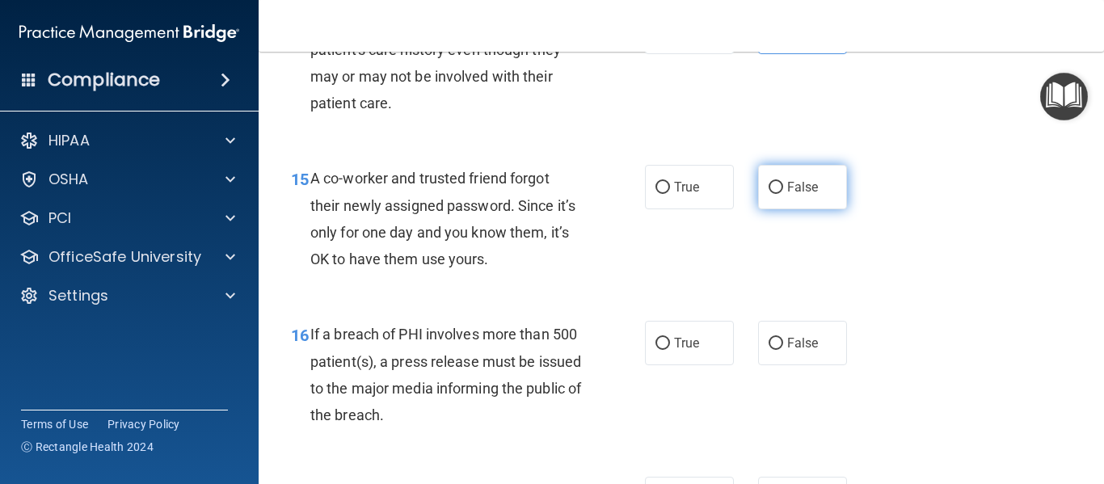
click at [808, 171] on label "False" at bounding box center [802, 187] width 89 height 44
click at [783, 182] on input "False" at bounding box center [776, 188] width 15 height 12
radio input "true"
click at [618, 259] on div "15 A co-worker and trusted friend forgot their newly assigned password. Since i…" at bounding box center [468, 223] width 403 height 116
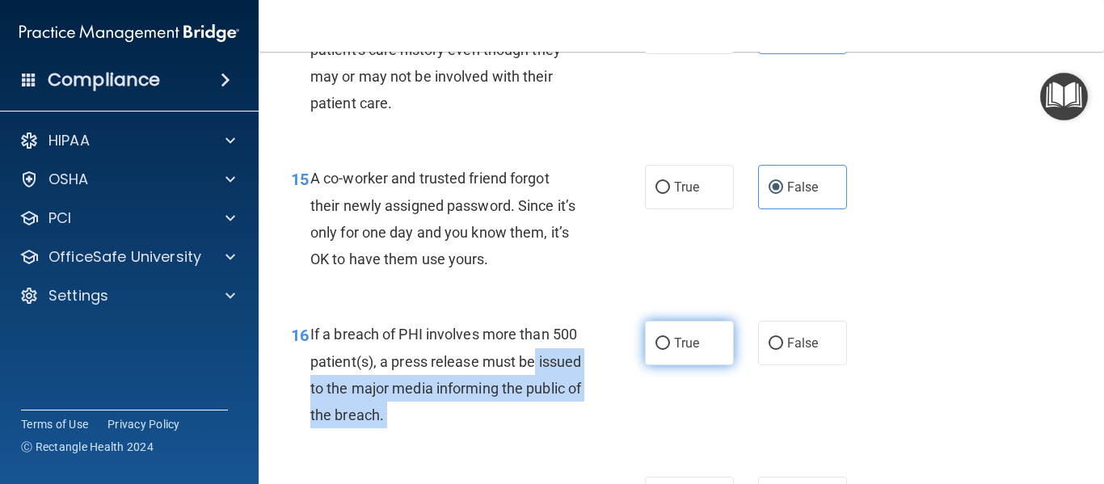
drag, startPoint x: 623, startPoint y: 349, endPoint x: 659, endPoint y: 338, distance: 37.3
click at [858, 321] on ng-form "16 If a breach of PHI involves more than 500 patient(s), a press release must b…" at bounding box center [858, 321] width 0 height 0
click at [659, 338] on input "True" at bounding box center [663, 344] width 15 height 12
radio input "true"
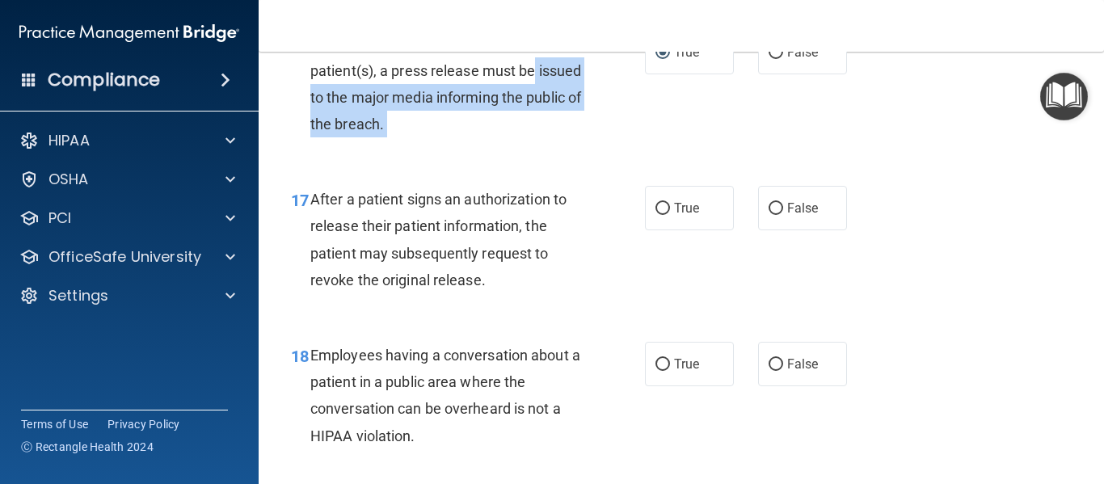
scroll to position [2442, 0]
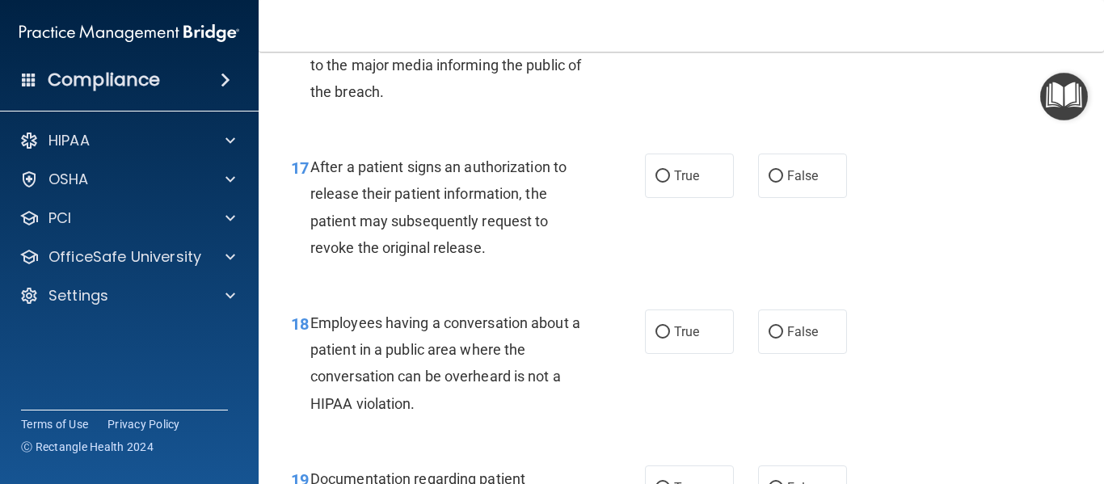
click at [853, 239] on div "17 After a patient signs an authorization to release their patient information,…" at bounding box center [681, 211] width 805 height 156
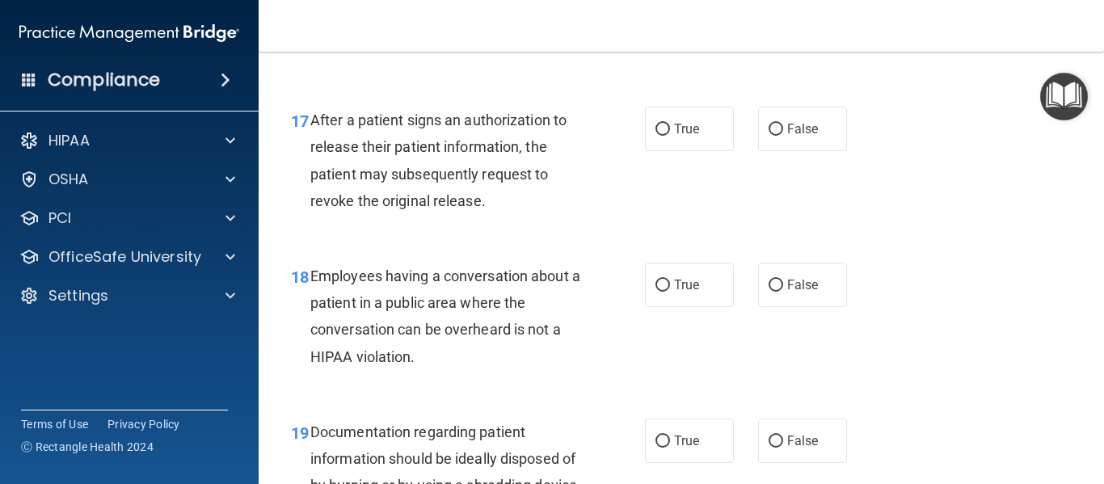
scroll to position [2507, 0]
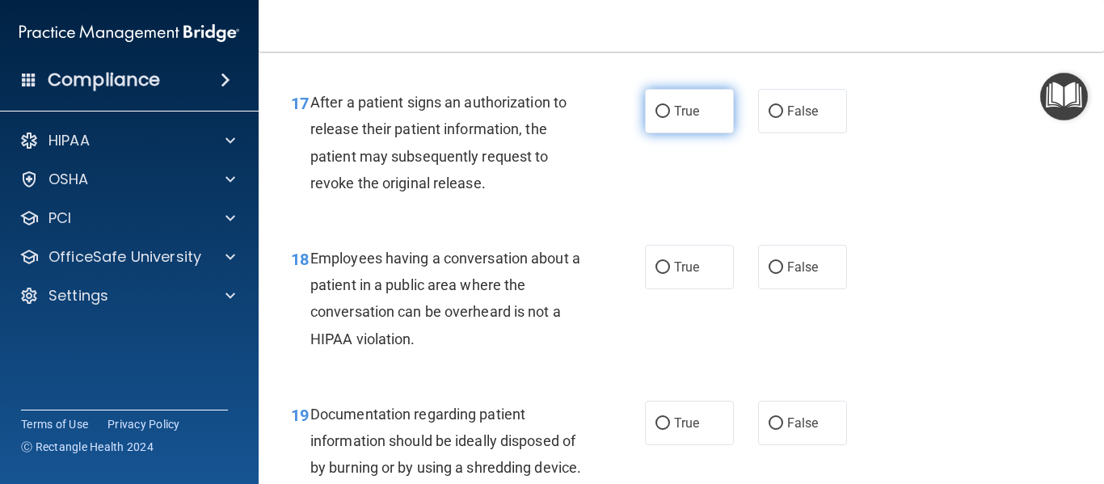
click at [668, 116] on label "True" at bounding box center [689, 111] width 89 height 44
click at [668, 116] on input "True" at bounding box center [663, 112] width 15 height 12
radio input "true"
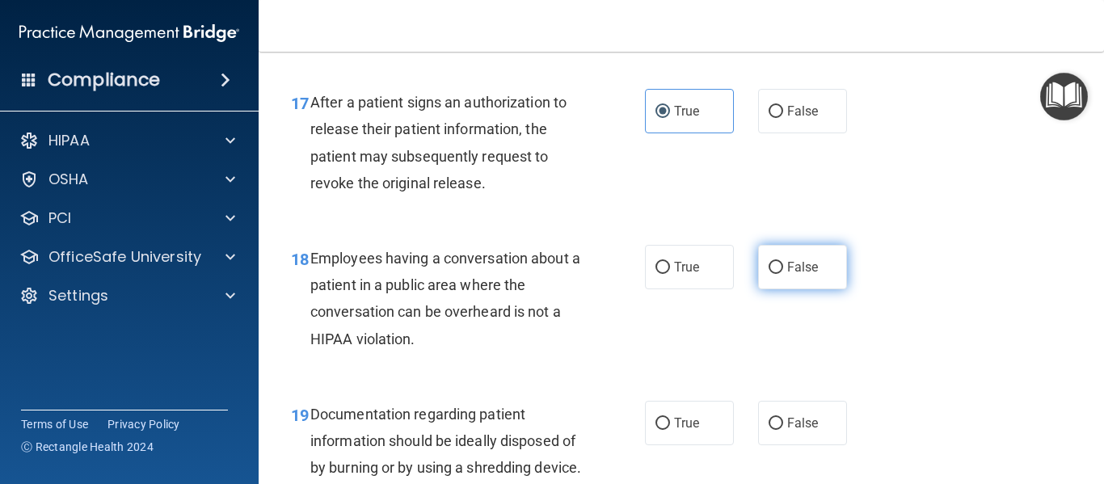
click at [798, 264] on span "False" at bounding box center [803, 266] width 32 height 15
click at [783, 264] on input "False" at bounding box center [776, 268] width 15 height 12
radio input "true"
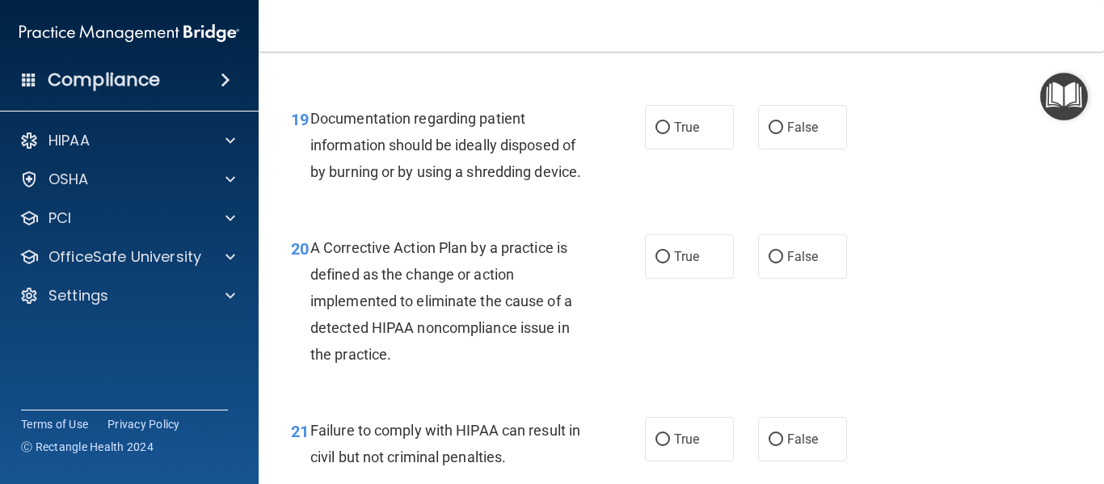
scroll to position [2831, 0]
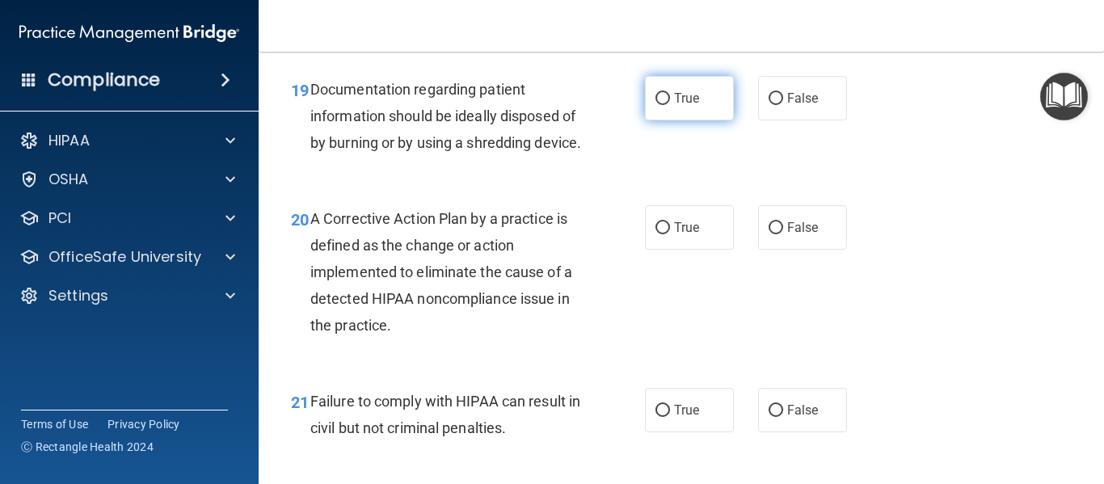
click at [667, 107] on label "True" at bounding box center [689, 98] width 89 height 44
click at [667, 105] on input "True" at bounding box center [663, 99] width 15 height 12
radio input "true"
click at [942, 334] on div "20 A Corrective Action Plan by a practice is defined as the change or action im…" at bounding box center [681, 276] width 805 height 183
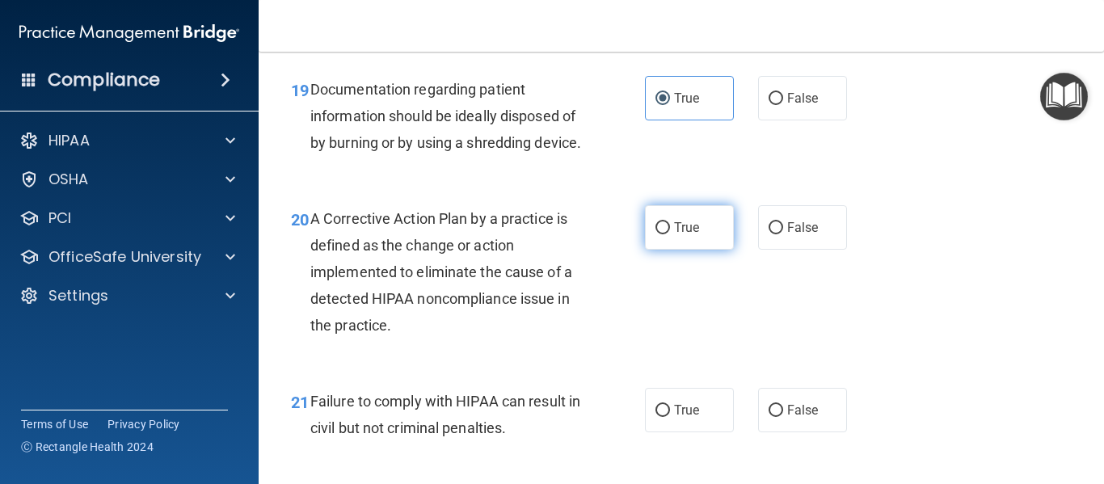
click at [668, 250] on label "True" at bounding box center [689, 227] width 89 height 44
click at [668, 234] on input "True" at bounding box center [663, 228] width 15 height 12
radio input "true"
click at [669, 335] on div "20 A Corrective Action Plan by a practice is defined as the change or action im…" at bounding box center [681, 276] width 805 height 183
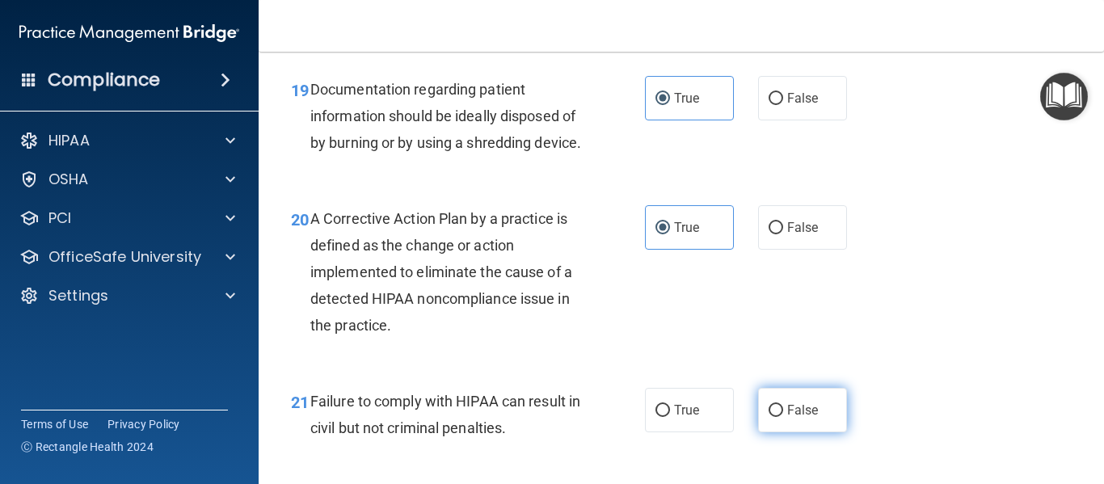
click at [787, 418] on span "False" at bounding box center [803, 410] width 32 height 15
click at [783, 417] on input "False" at bounding box center [776, 411] width 15 height 12
radio input "true"
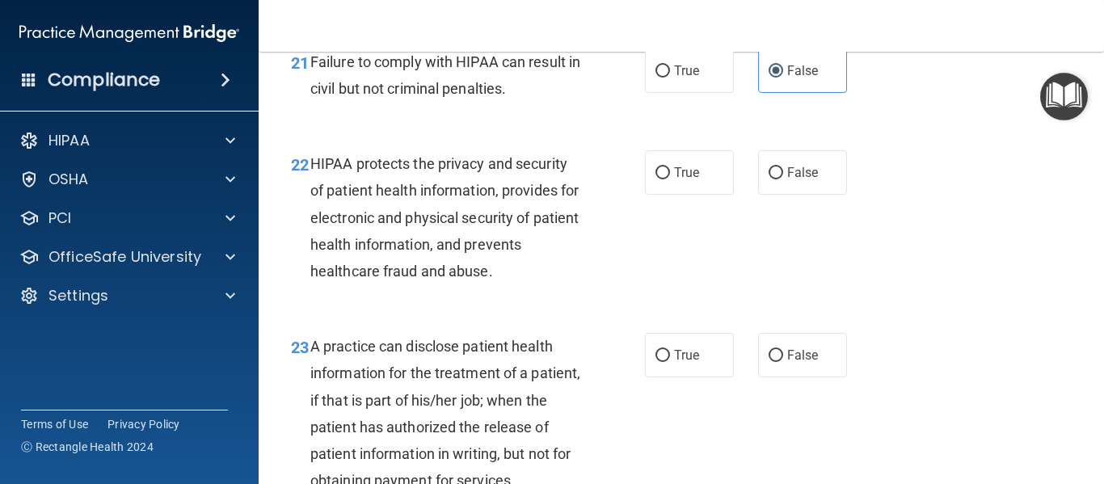
scroll to position [3187, 0]
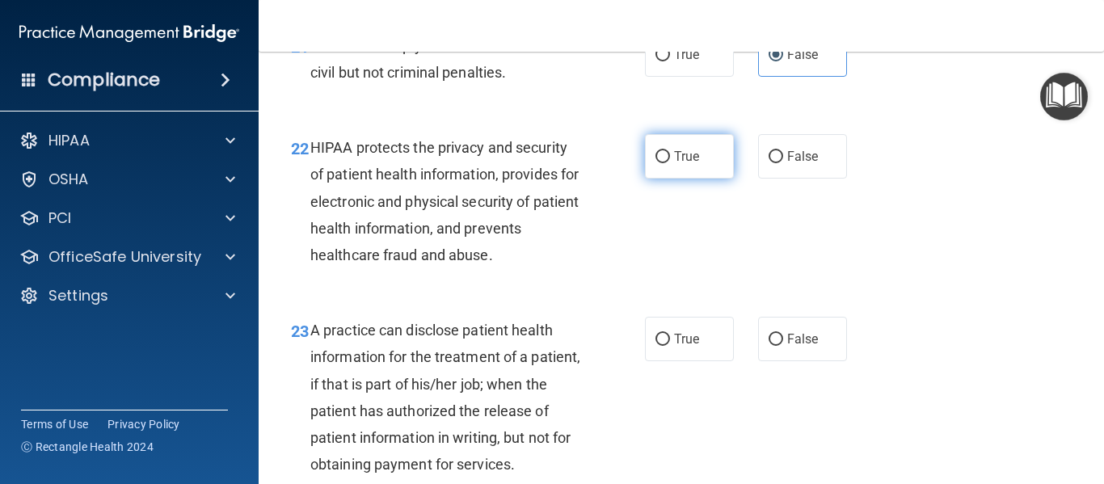
click at [646, 174] on label "True" at bounding box center [689, 156] width 89 height 44
click at [656, 163] on input "True" at bounding box center [663, 157] width 15 height 12
radio input "true"
click at [617, 276] on div "22 HIPAA protects the privacy and security of patient health information, provi…" at bounding box center [468, 205] width 403 height 142
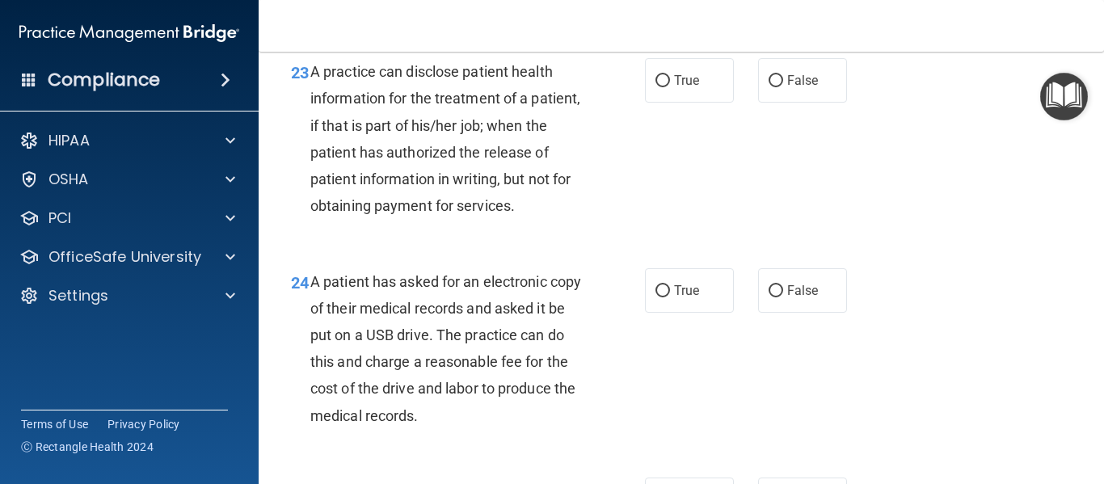
scroll to position [3478, 0]
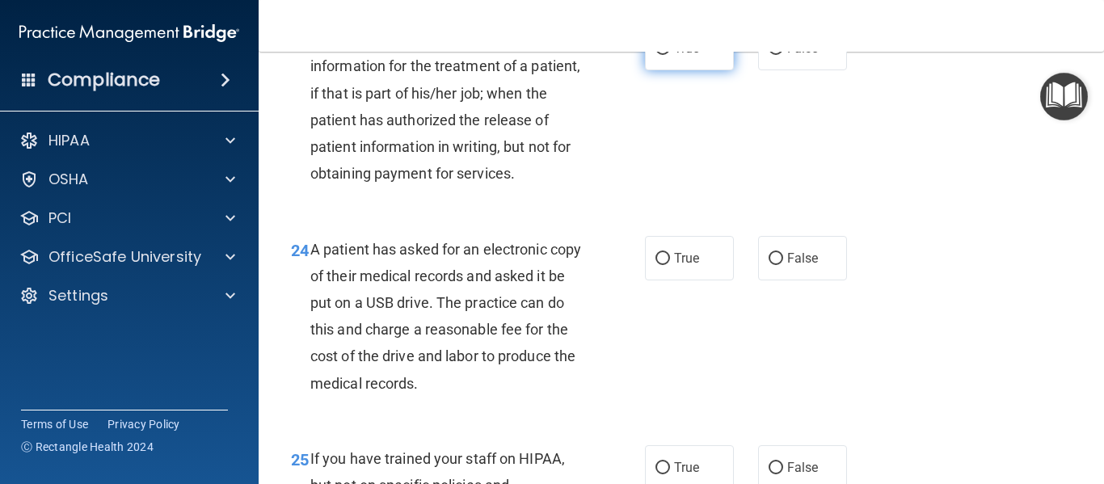
click at [652, 70] on label "True" at bounding box center [689, 48] width 89 height 44
click at [656, 55] on input "True" at bounding box center [663, 49] width 15 height 12
radio input "true"
click at [677, 397] on div "24 A patient has asked for an electronic copy of their medical records and aske…" at bounding box center [681, 320] width 805 height 209
click at [657, 265] on input "True" at bounding box center [663, 259] width 15 height 12
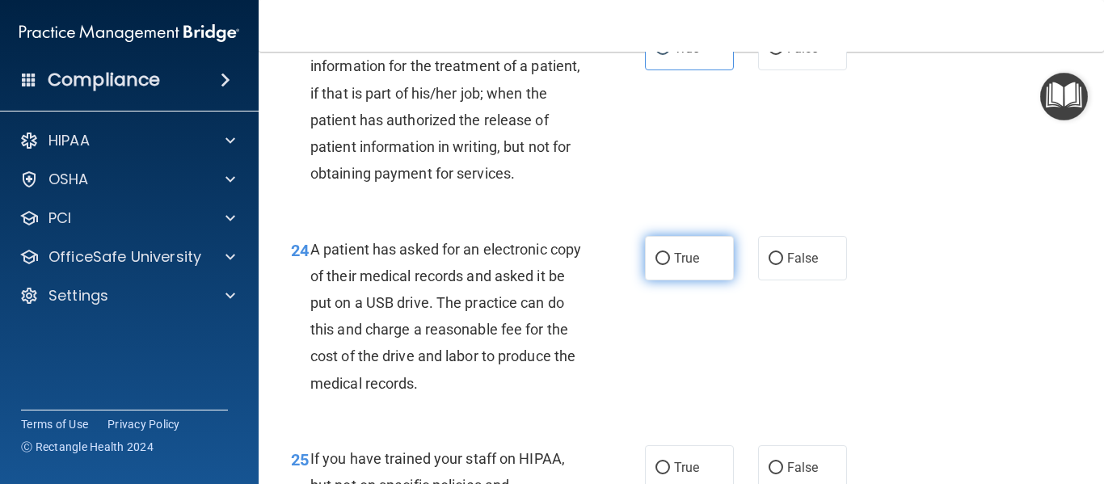
radio input "true"
drag, startPoint x: 657, startPoint y: 310, endPoint x: 1103, endPoint y: 495, distance: 482.3
click at [1103, 483] on html "Compliance HIPAA Documents and Policies Report an Incident Business Associates …" at bounding box center [552, 242] width 1104 height 484
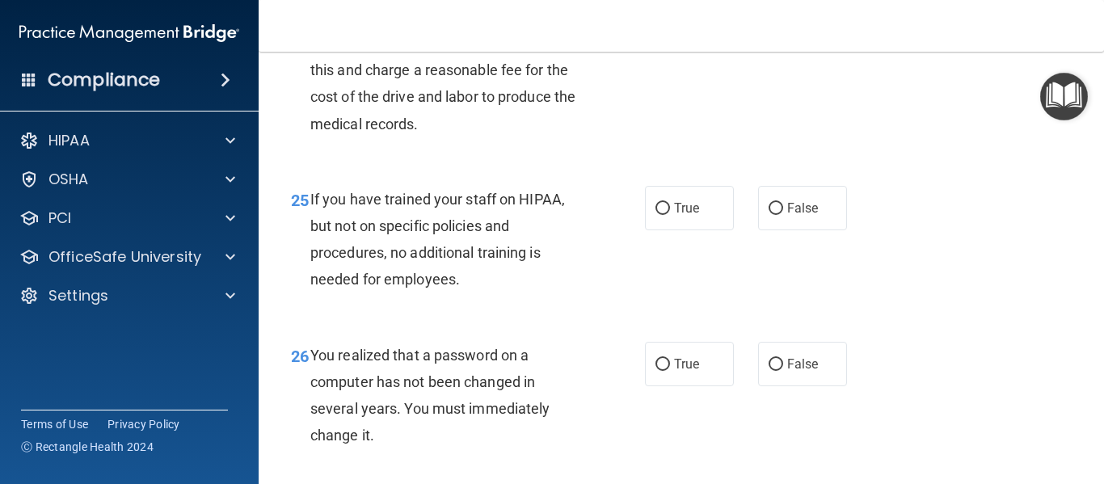
scroll to position [3769, 0]
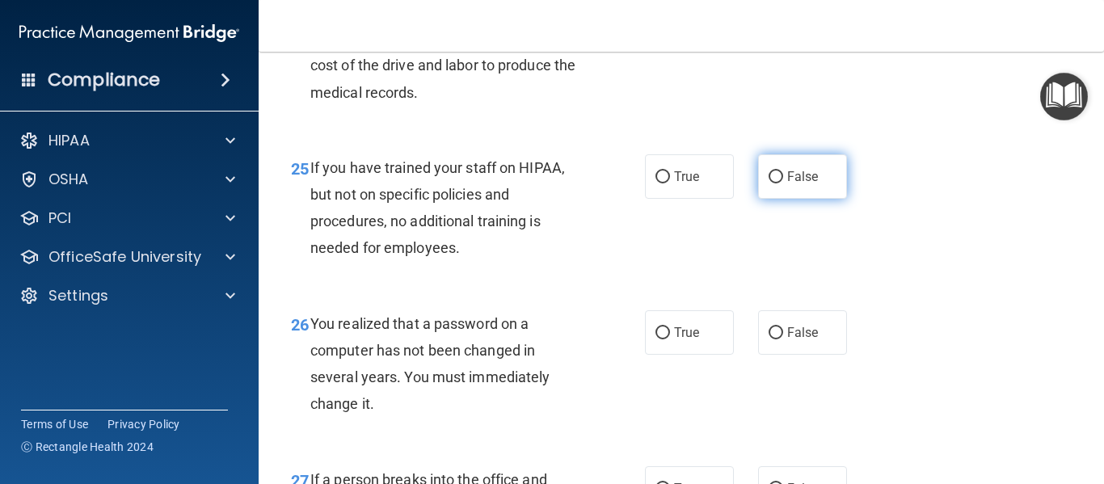
click at [772, 199] on label "False" at bounding box center [802, 176] width 89 height 44
click at [772, 183] on input "False" at bounding box center [776, 177] width 15 height 12
radio input "true"
click at [577, 270] on div "25 If you have trained your staff on HIPAA, but not on specific policies and pr…" at bounding box center [468, 212] width 403 height 116
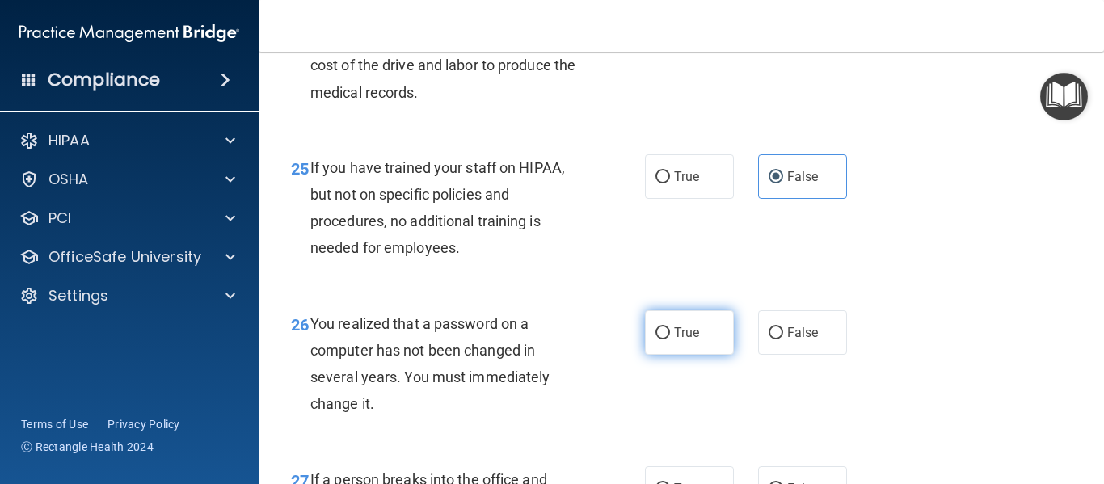
click at [671, 355] on label "True" at bounding box center [689, 332] width 89 height 44
click at [670, 339] on input "True" at bounding box center [663, 333] width 15 height 12
radio input "true"
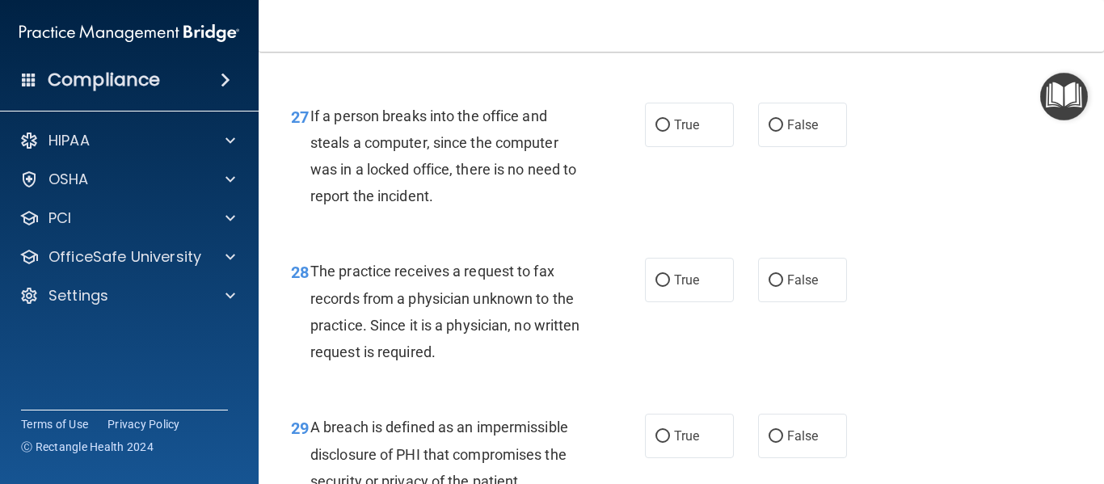
scroll to position [4157, 0]
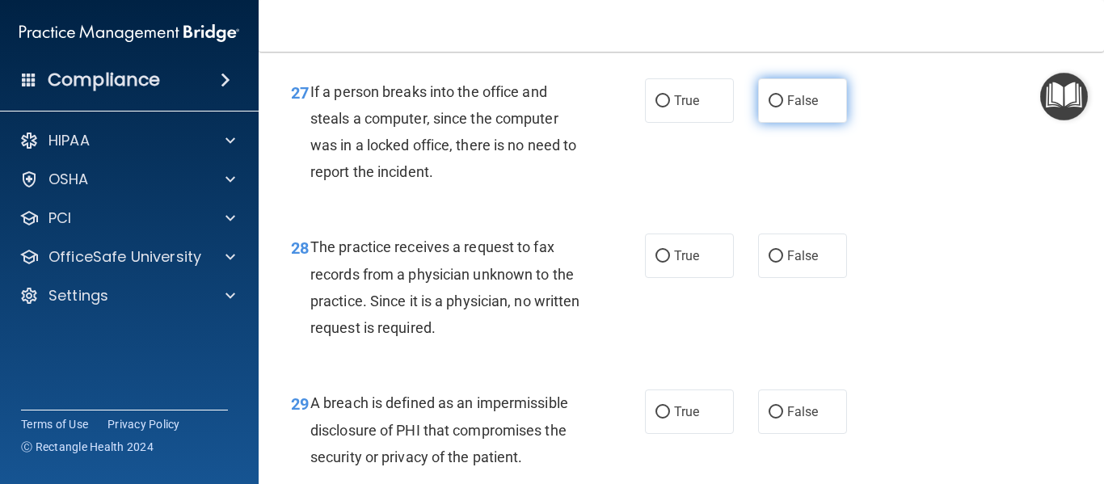
click at [801, 108] on span "False" at bounding box center [803, 100] width 32 height 15
click at [783, 108] on input "False" at bounding box center [776, 101] width 15 height 12
radio input "true"
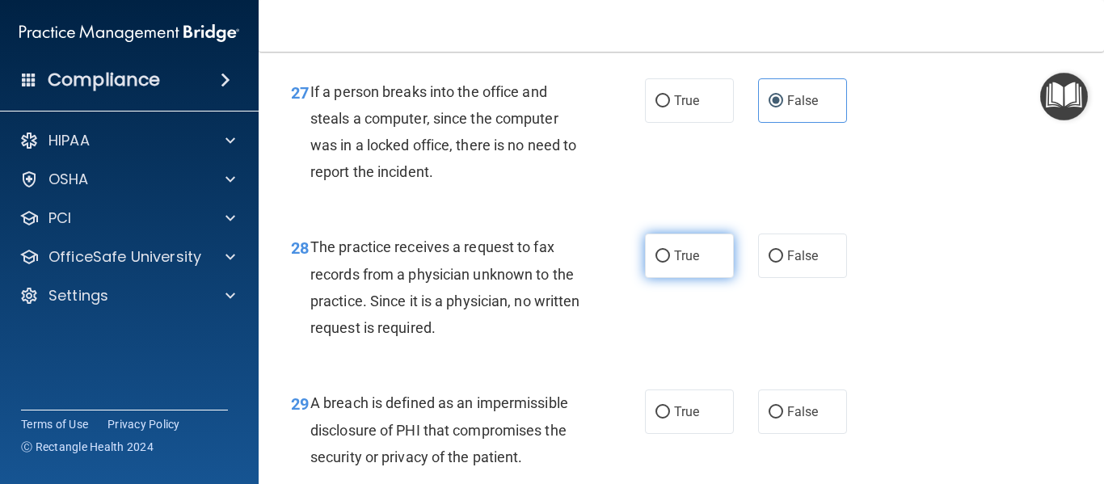
click at [662, 278] on label "True" at bounding box center [689, 256] width 89 height 44
click at [662, 263] on input "True" at bounding box center [663, 257] width 15 height 12
radio input "true"
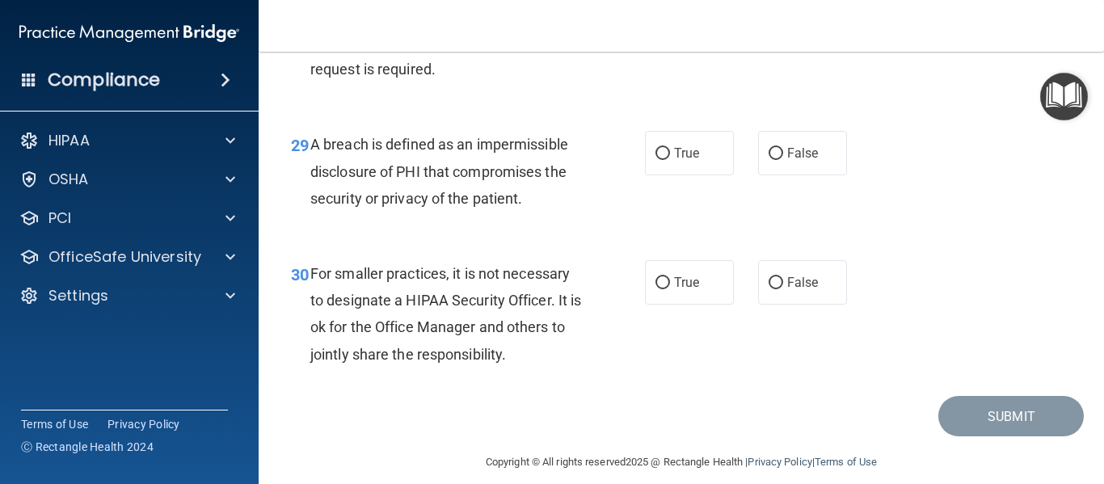
scroll to position [4448, 0]
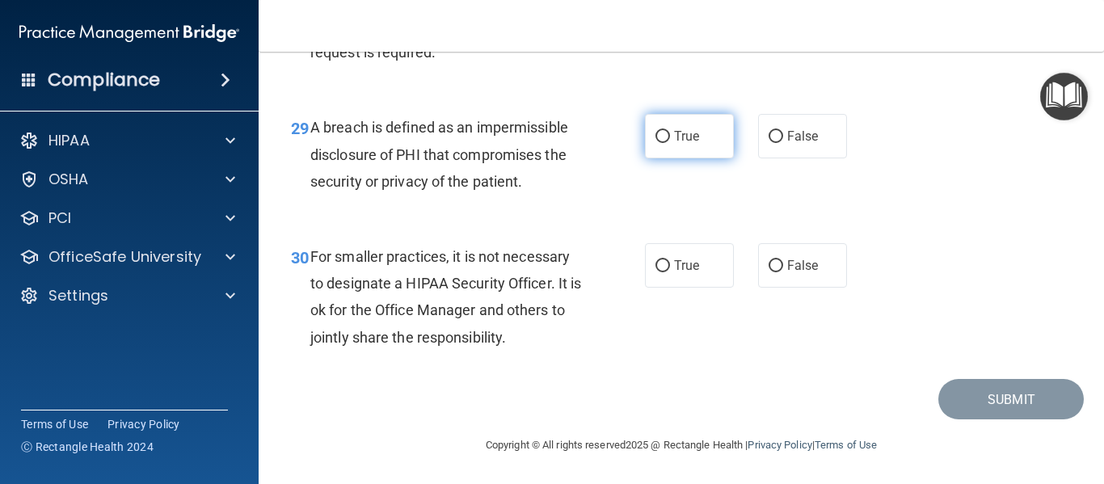
click at [665, 158] on label "True" at bounding box center [689, 136] width 89 height 44
click at [665, 143] on input "True" at bounding box center [663, 137] width 15 height 12
radio input "true"
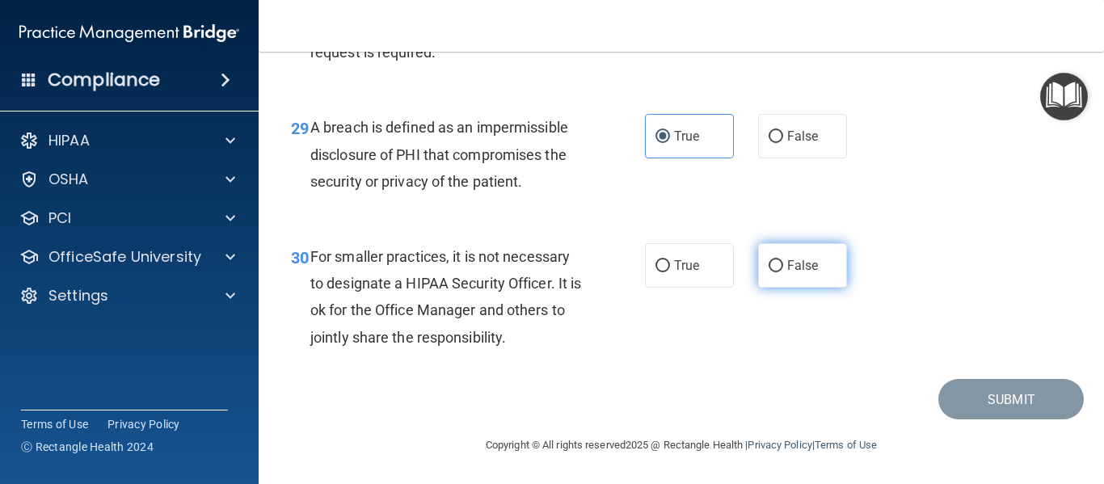
click at [778, 288] on label "False" at bounding box center [802, 265] width 89 height 44
click at [778, 272] on input "False" at bounding box center [776, 266] width 15 height 12
radio input "true"
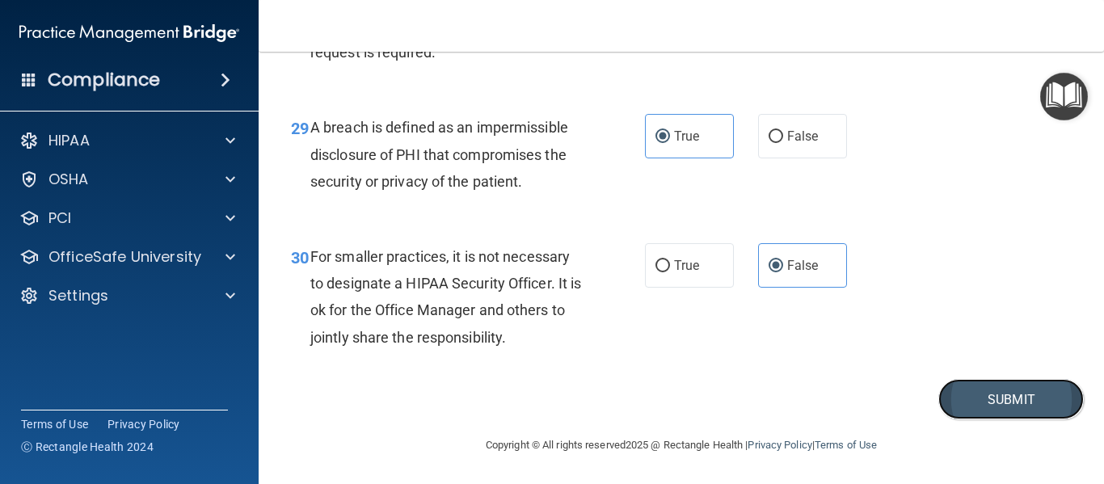
click at [1014, 420] on button "Submit" at bounding box center [1010, 399] width 145 height 41
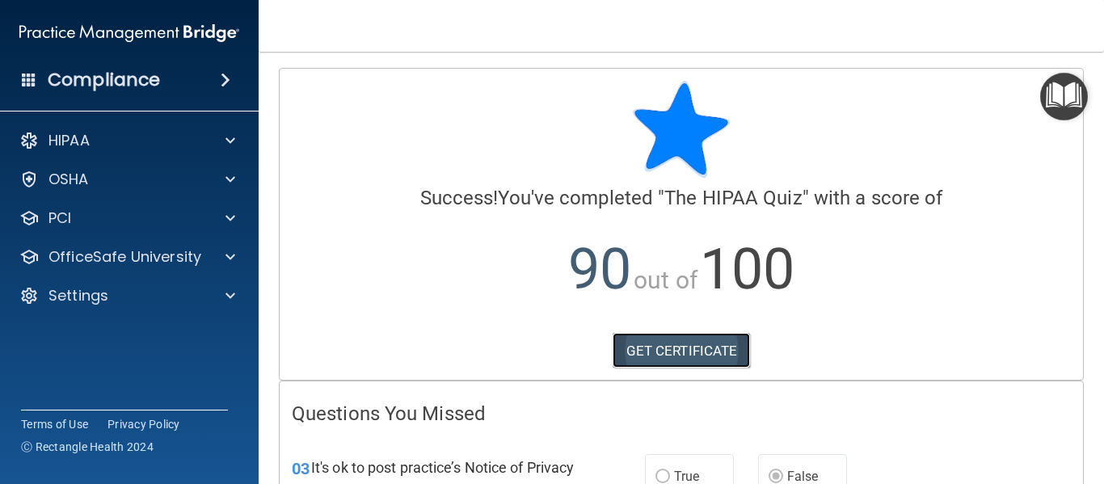
click at [649, 356] on link "GET CERTIFICATE" at bounding box center [682, 351] width 138 height 36
click at [664, 354] on link "GET CERTIFICATE" at bounding box center [682, 351] width 138 height 36
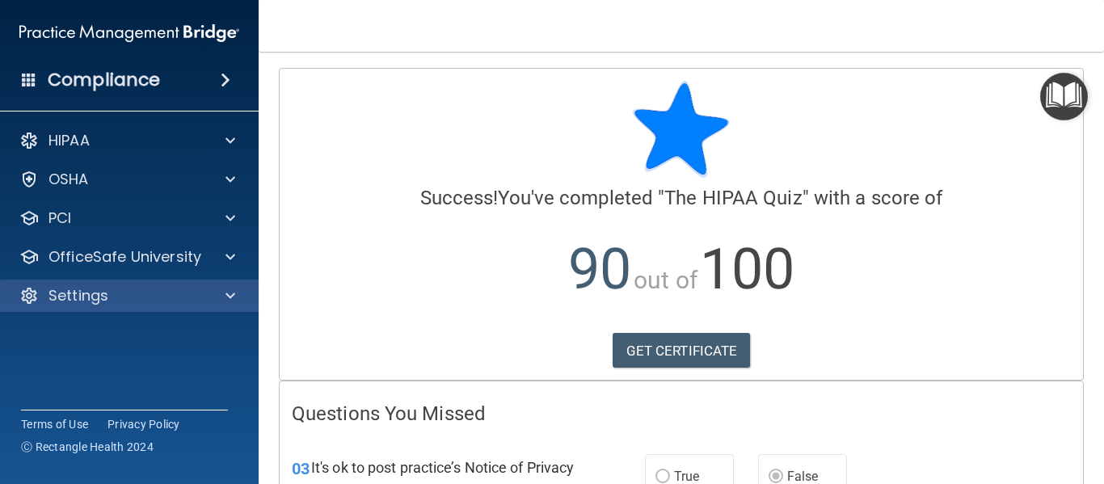
click at [221, 284] on div "Settings" at bounding box center [129, 296] width 259 height 32
click at [226, 296] on span at bounding box center [231, 295] width 10 height 19
click at [192, 295] on div "Settings" at bounding box center [107, 295] width 200 height 19
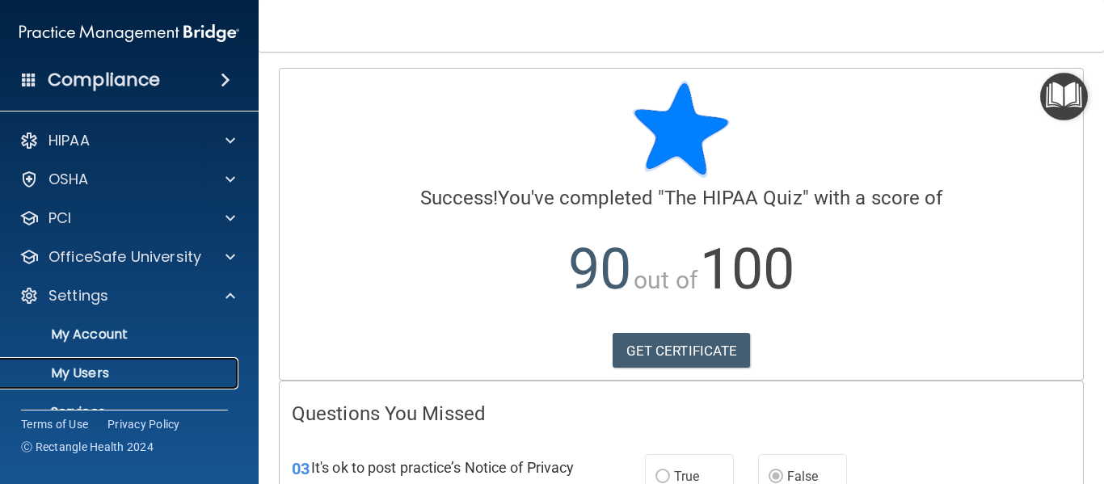
click at [145, 377] on p "My Users" at bounding box center [121, 373] width 221 height 16
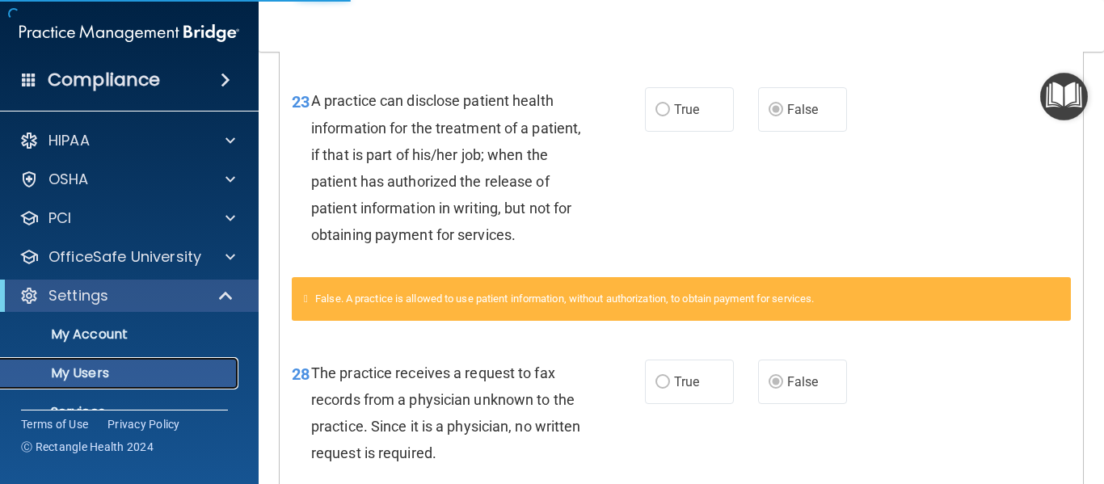
select select "20"
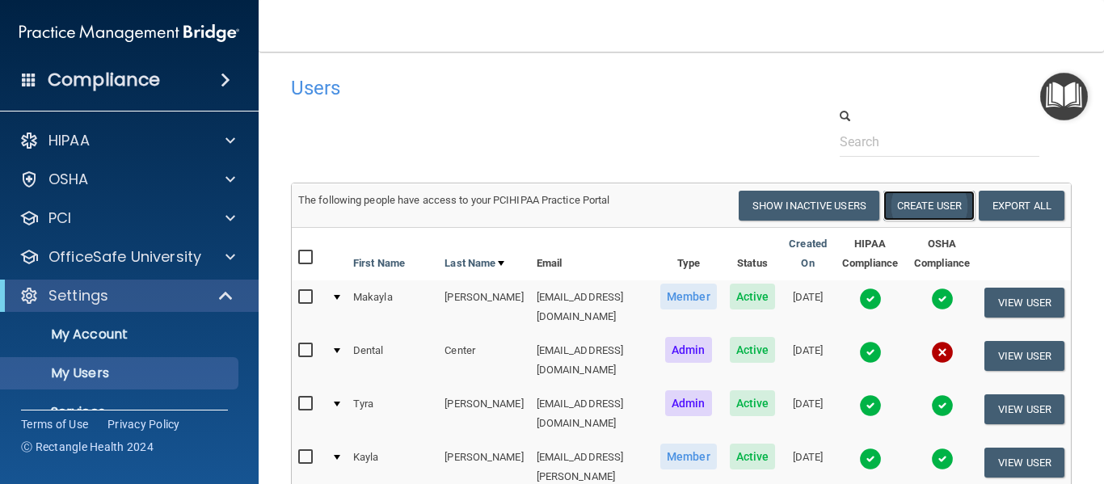
click at [884, 193] on button "Create User" at bounding box center [928, 206] width 91 height 30
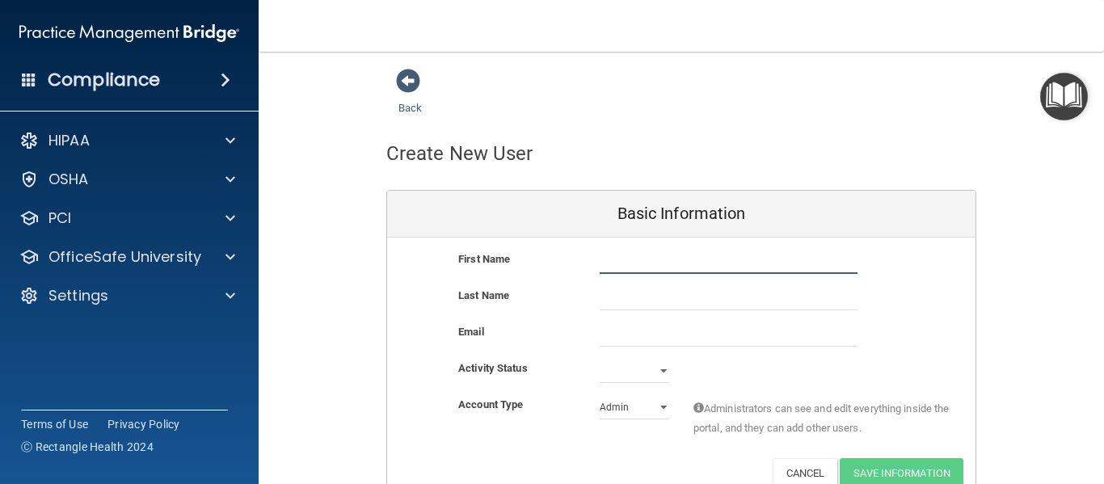
click at [620, 265] on input "text" at bounding box center [729, 262] width 258 height 24
click at [638, 257] on input "text" at bounding box center [729, 262] width 258 height 24
type input "Master"
type input "For all to use"
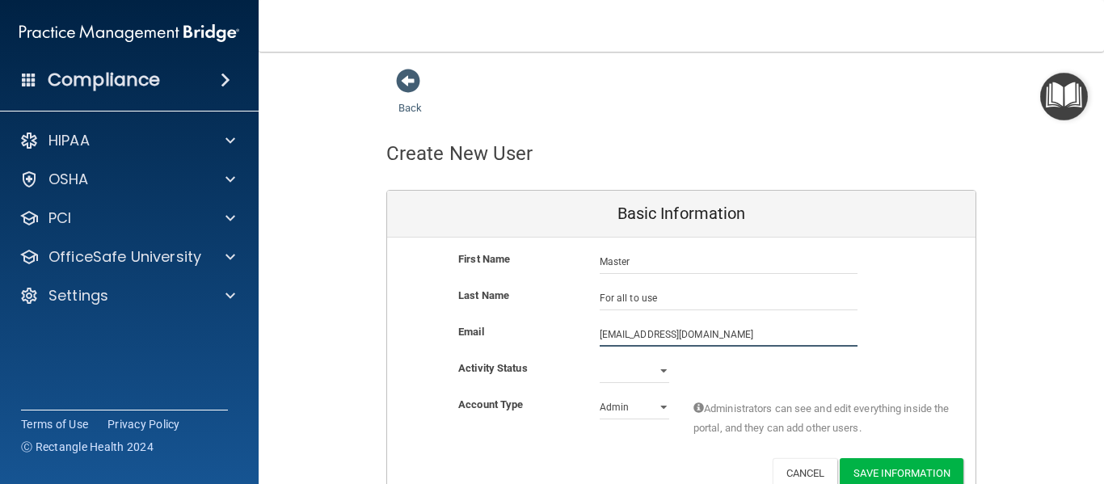
type input "merxbauer.maierdental@gmail.com"
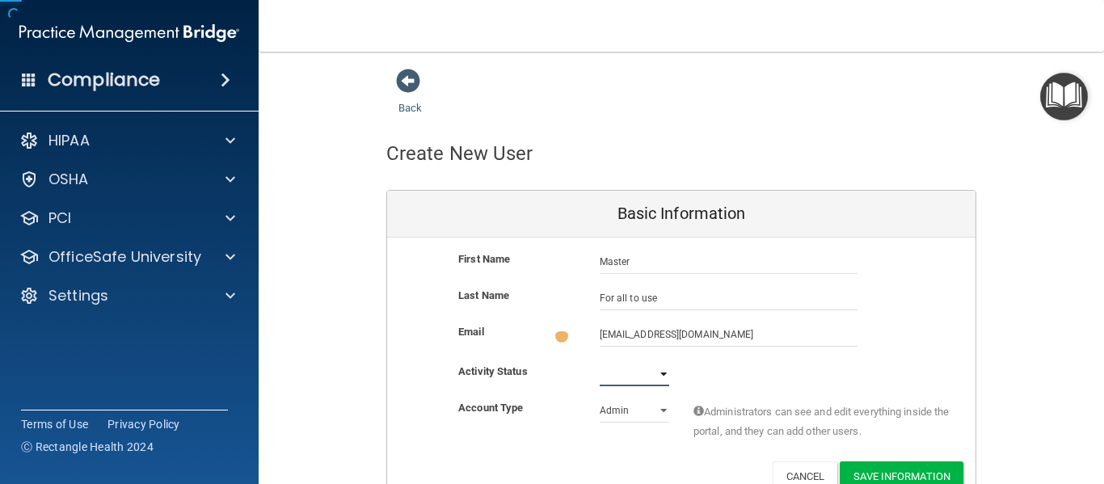
click at [635, 380] on select "Active Inactive" at bounding box center [635, 374] width 70 height 24
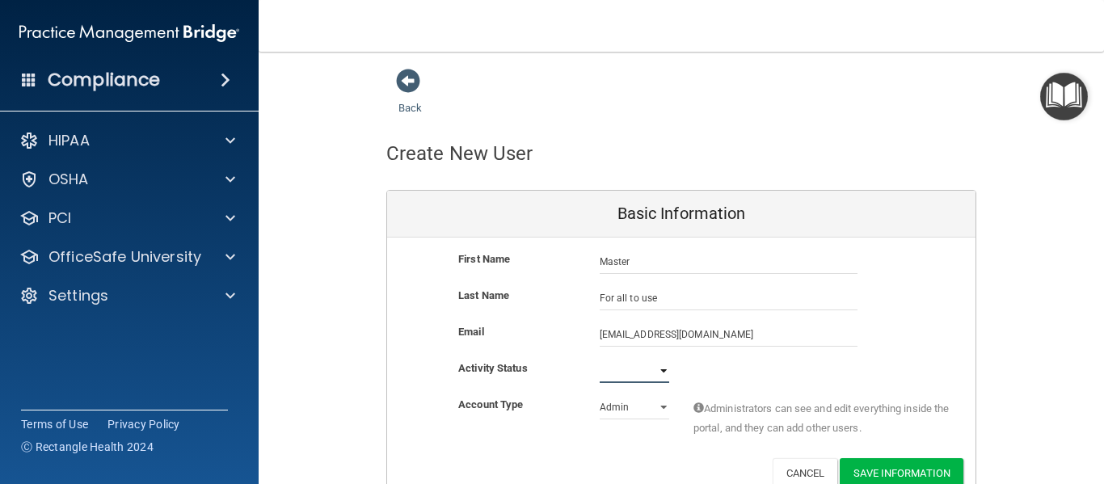
select select "active"
click at [600, 359] on select "Active Inactive" at bounding box center [635, 371] width 70 height 24
click at [623, 413] on select "Admin Member" at bounding box center [635, 407] width 70 height 24
select select "practice_member"
click at [600, 395] on select "Admin Member" at bounding box center [635, 407] width 70 height 24
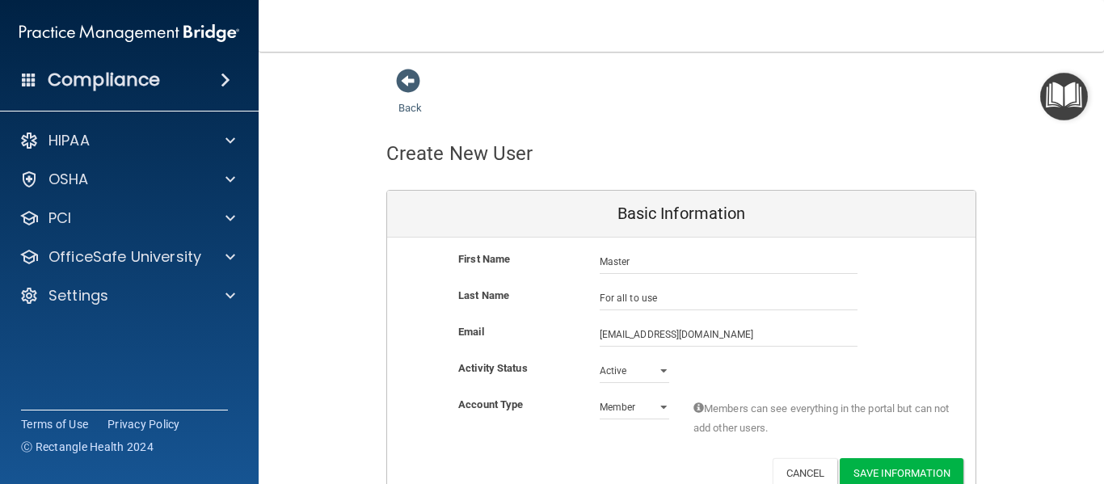
click at [968, 288] on div "Last Name For all to use" at bounding box center [681, 298] width 588 height 24
click at [902, 469] on button "Save Information" at bounding box center [902, 473] width 124 height 30
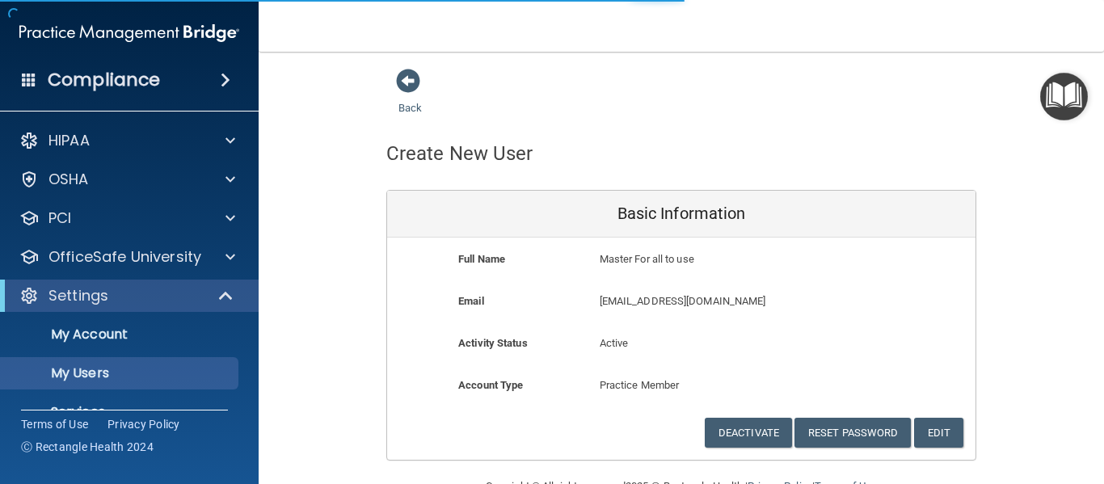
select select "20"
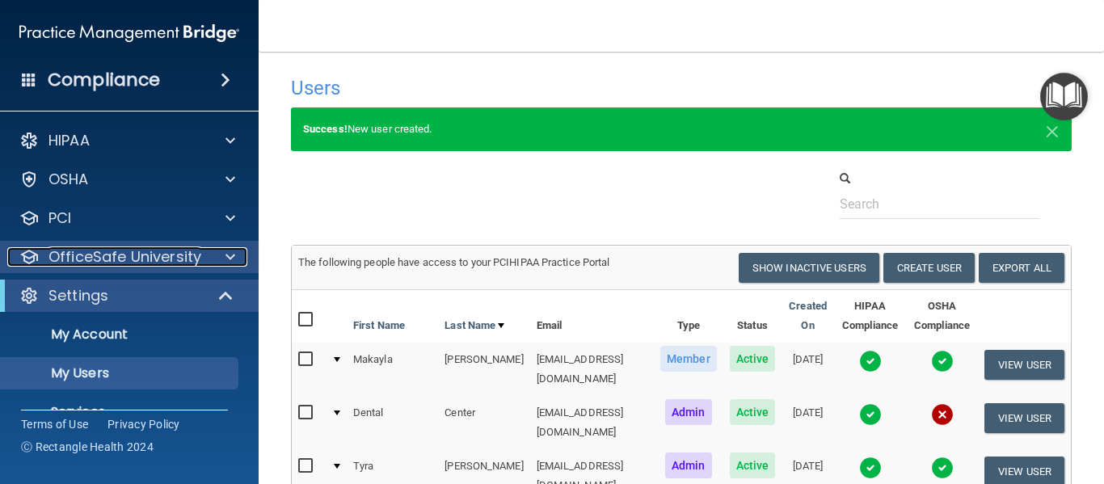
click at [180, 264] on p "OfficeSafe University" at bounding box center [124, 256] width 153 height 19
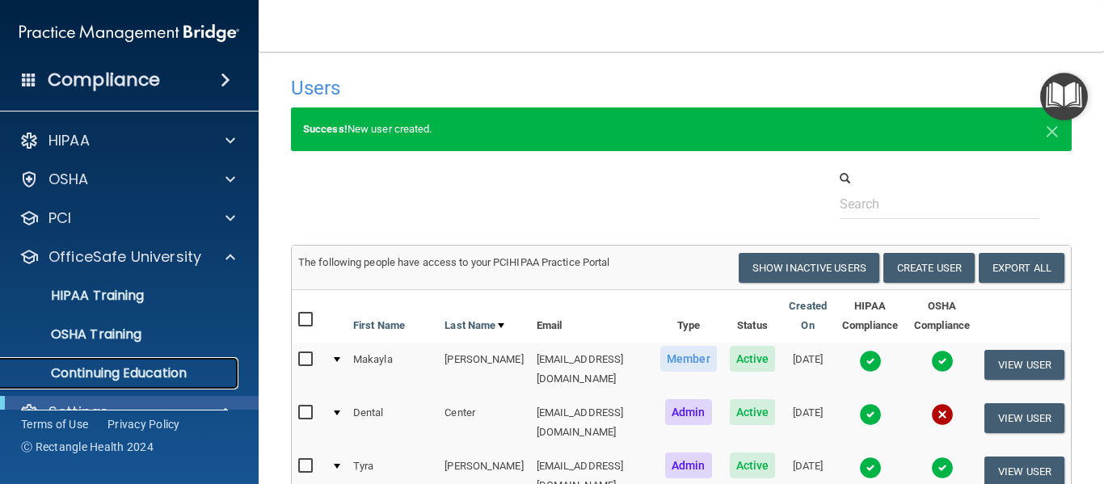
click at [107, 369] on p "Continuing Education" at bounding box center [121, 373] width 221 height 16
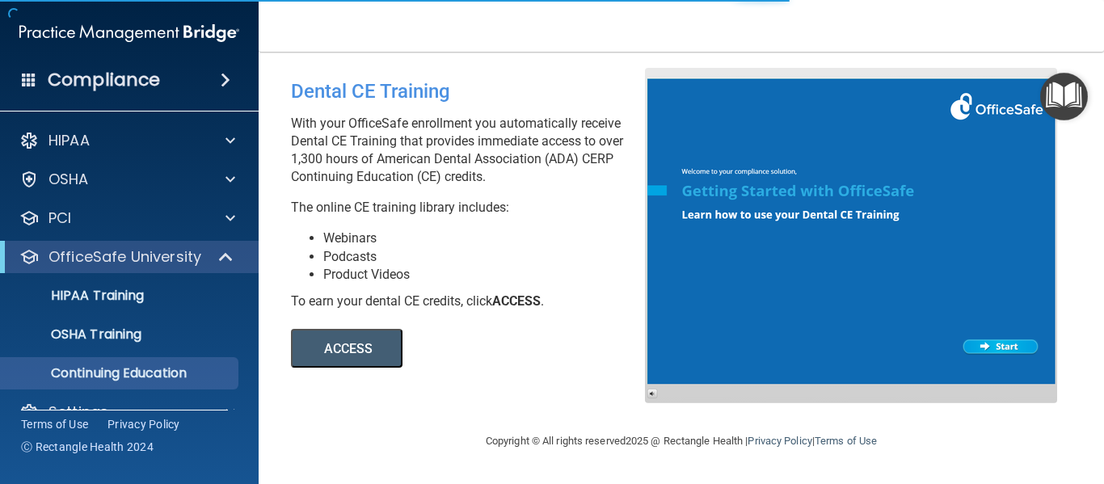
click at [369, 353] on button "ACCESS" at bounding box center [347, 348] width 112 height 39
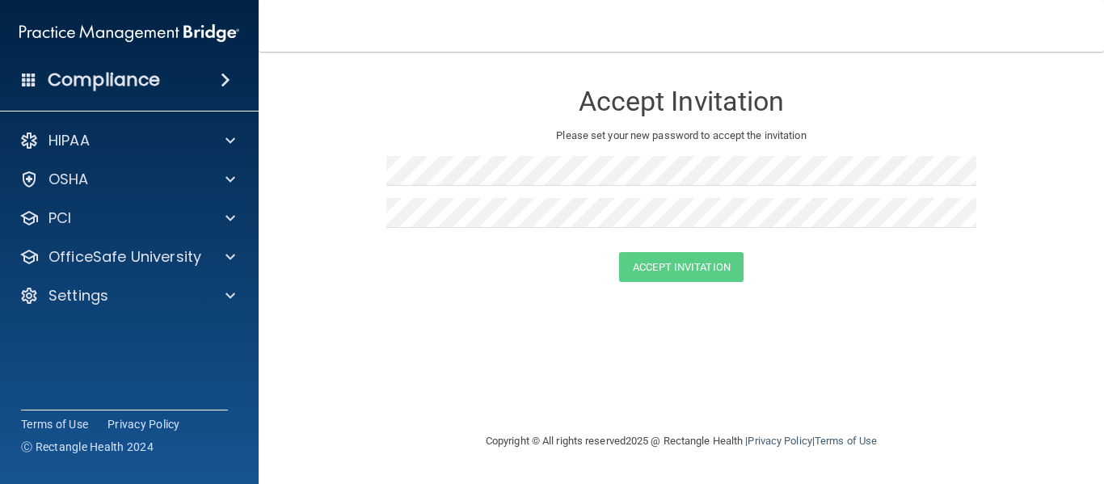
click at [858, 317] on div "Accept Invitation Please set your new password to accept the invitation Accept …" at bounding box center [681, 242] width 781 height 348
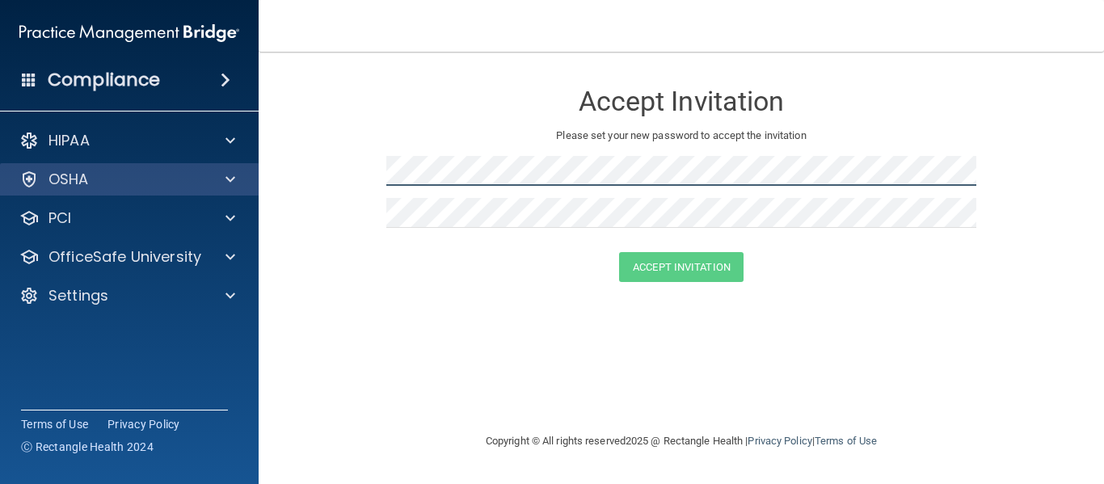
click at [258, 183] on div "Compliance HIPAA Documents and Policies Report an Incident Business Associates …" at bounding box center [552, 242] width 1104 height 484
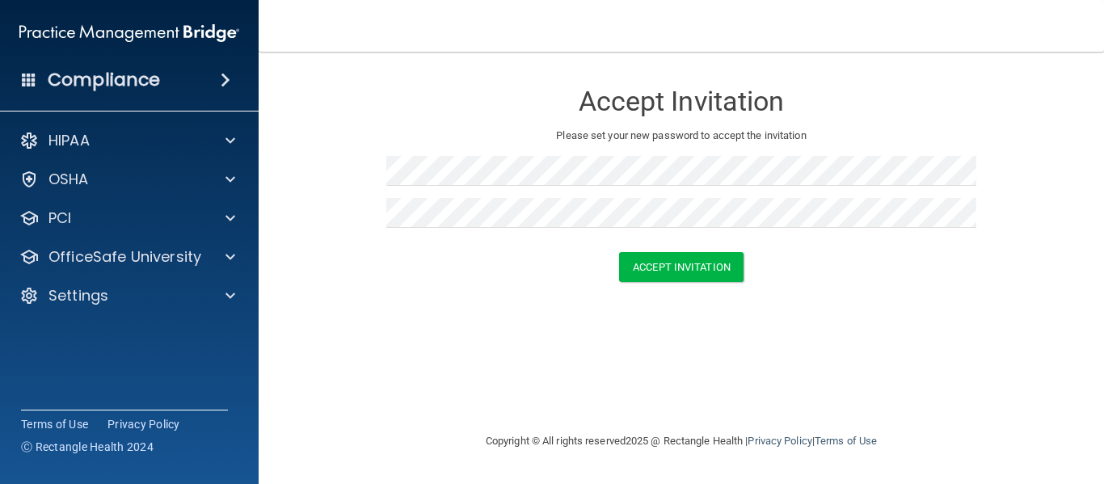
click at [916, 300] on form "Accept Invitation Please set your new password to accept the invitation Accept …" at bounding box center [681, 185] width 781 height 234
click at [664, 255] on button "Accept Invitation" at bounding box center [681, 267] width 124 height 30
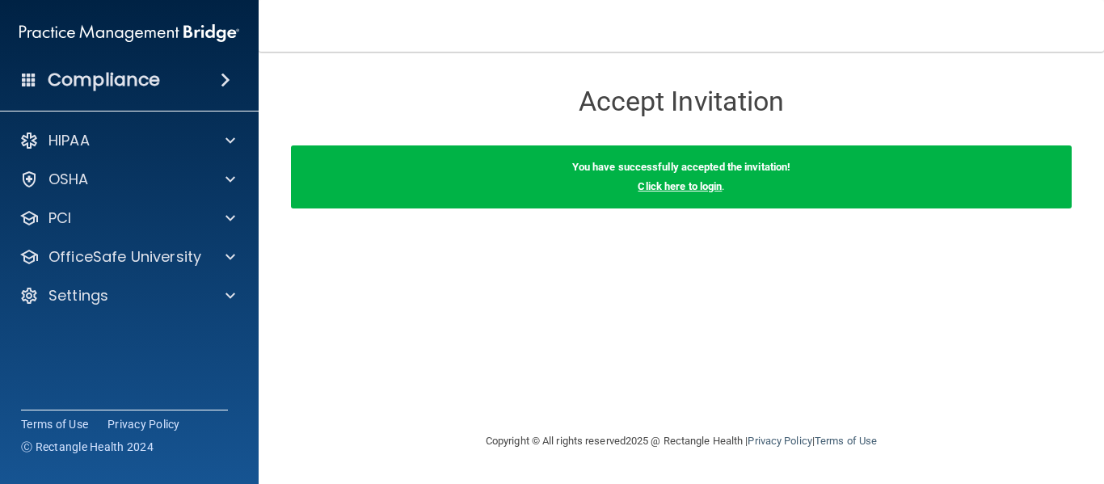
click at [706, 188] on link "Click here to login" at bounding box center [680, 186] width 84 height 12
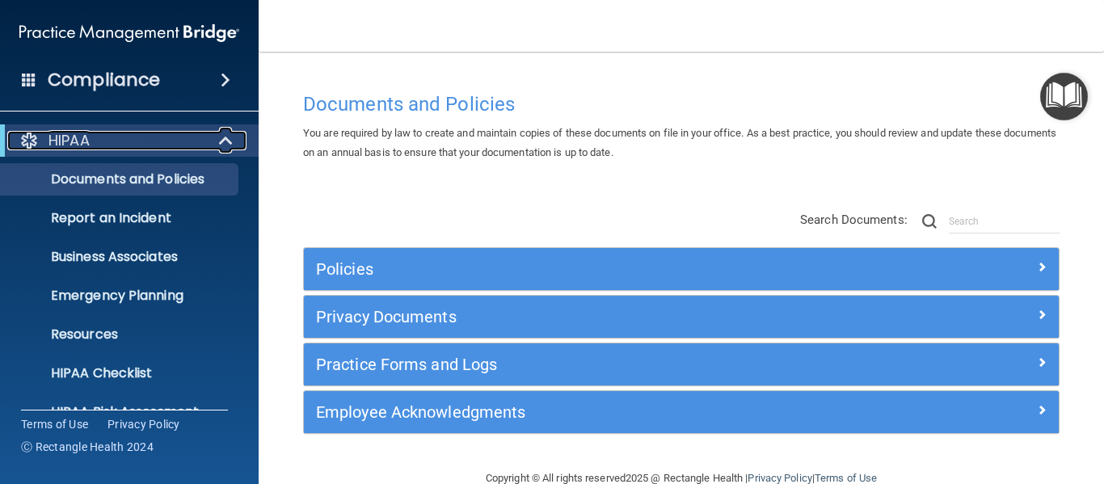
click at [229, 145] on span at bounding box center [228, 140] width 14 height 19
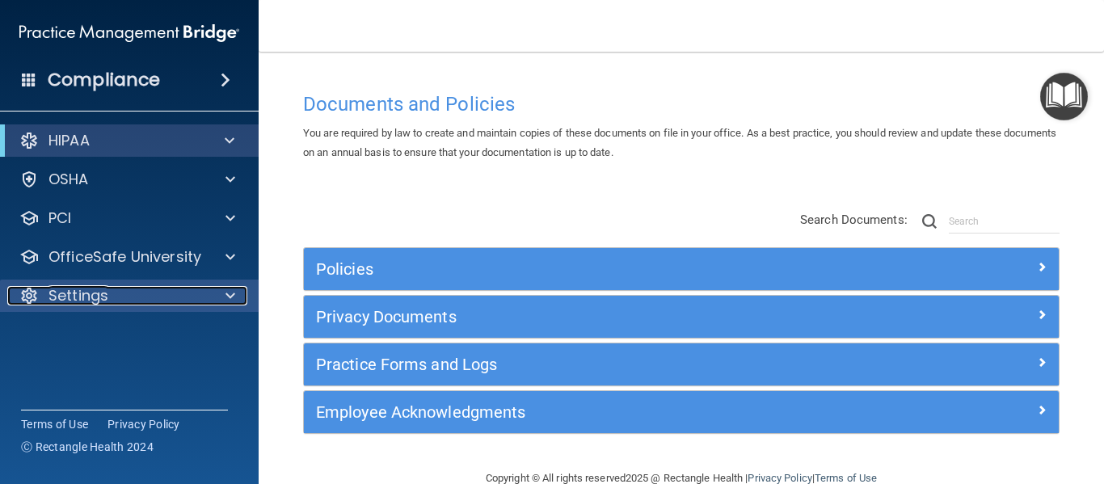
click at [227, 289] on span at bounding box center [231, 295] width 10 height 19
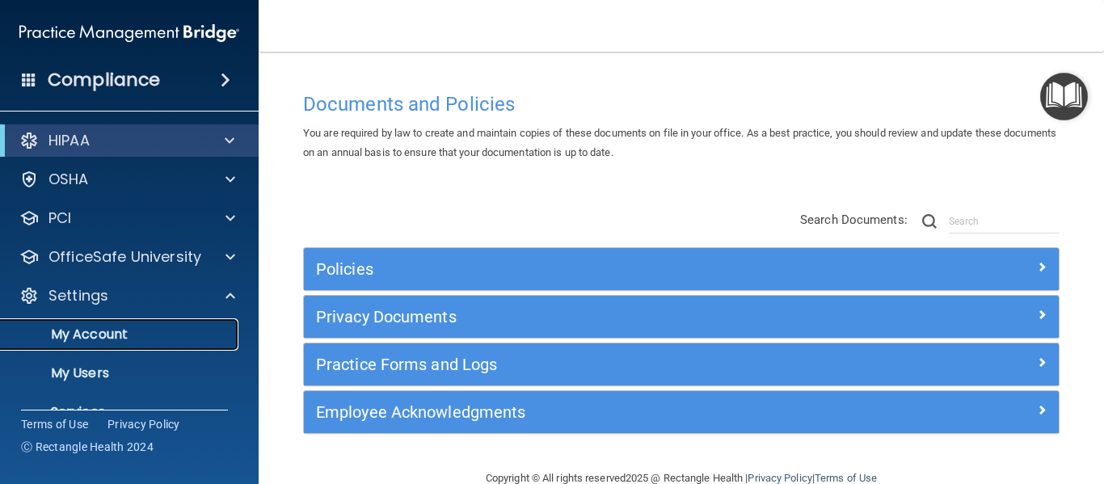
click at [101, 331] on p "My Account" at bounding box center [121, 335] width 221 height 16
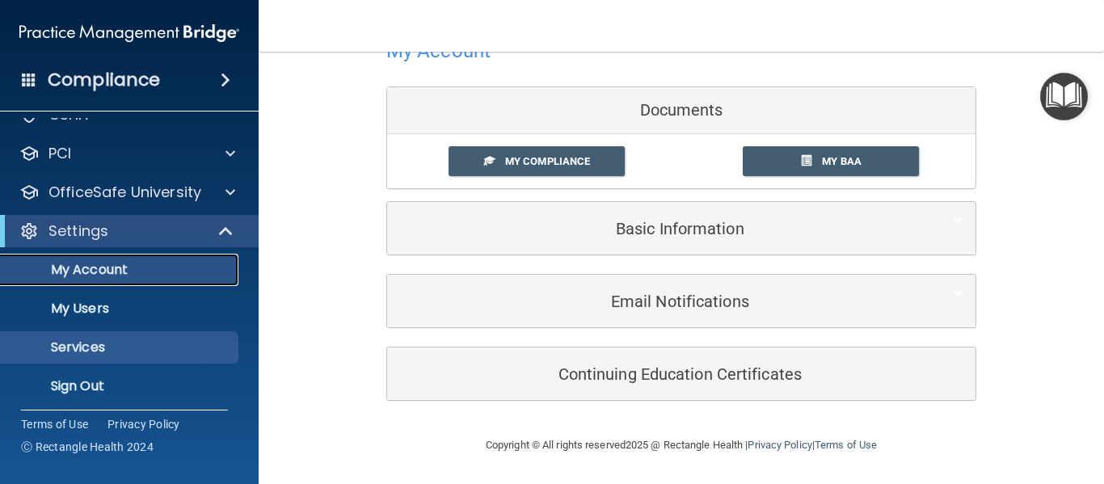
scroll to position [70, 0]
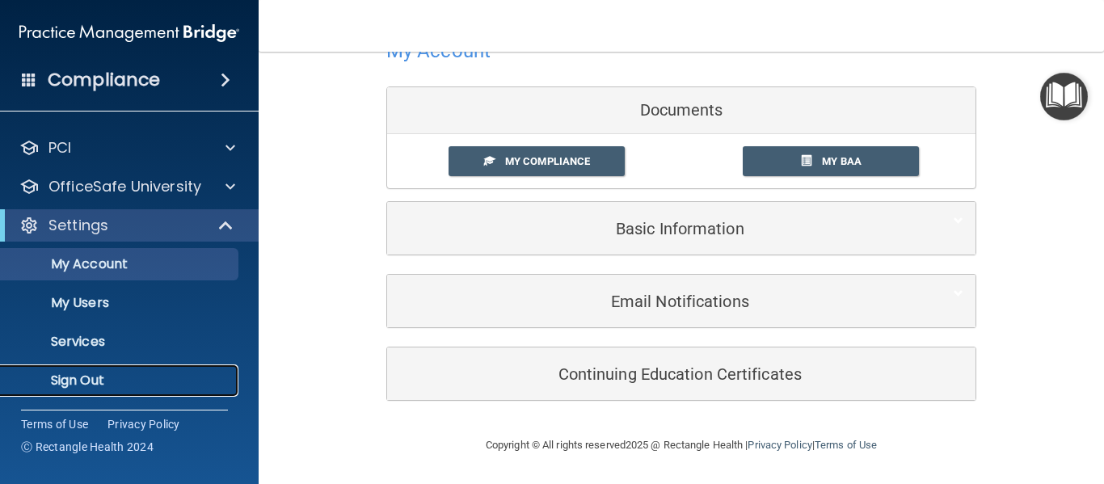
click at [95, 383] on p "Sign Out" at bounding box center [121, 381] width 221 height 16
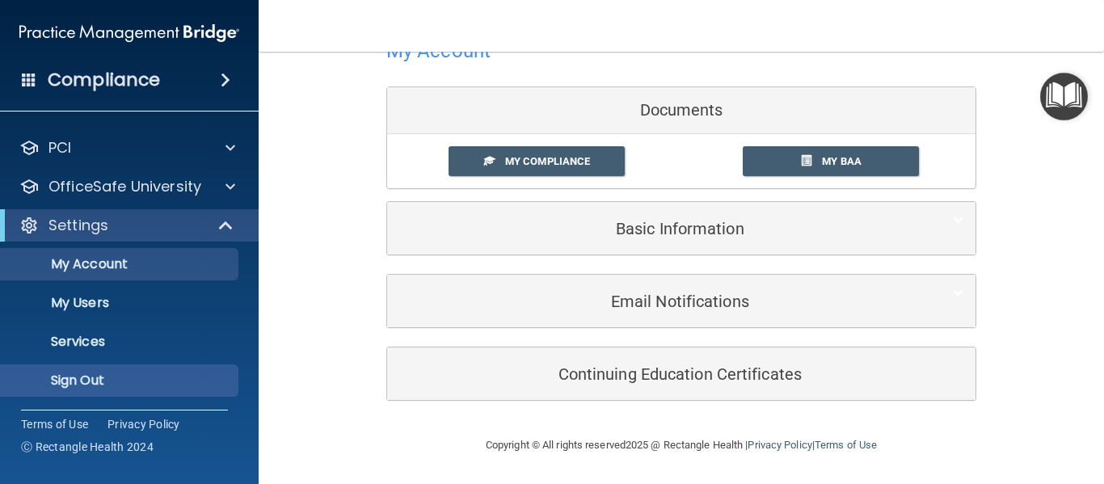
scroll to position [153, 0]
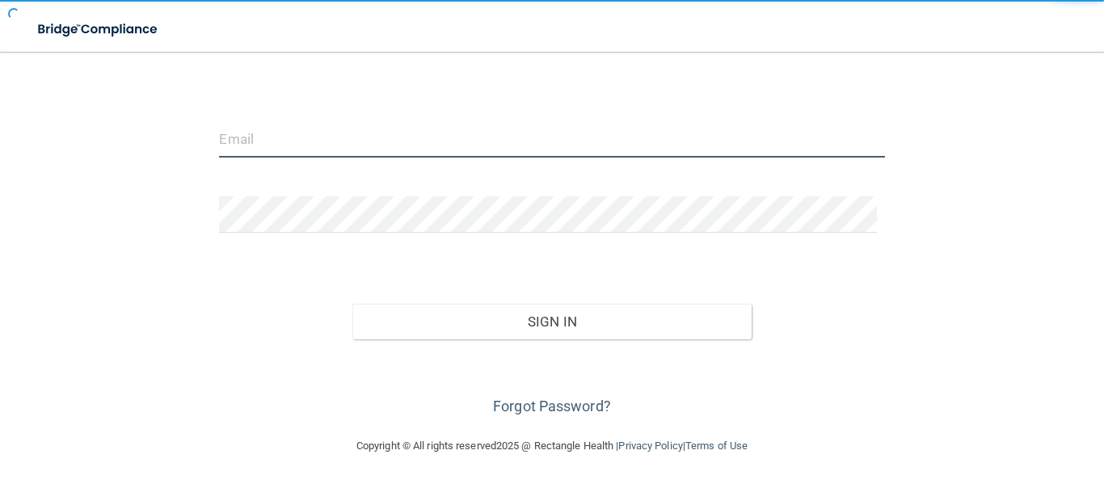
type input "dentalcenter@nvc.net"
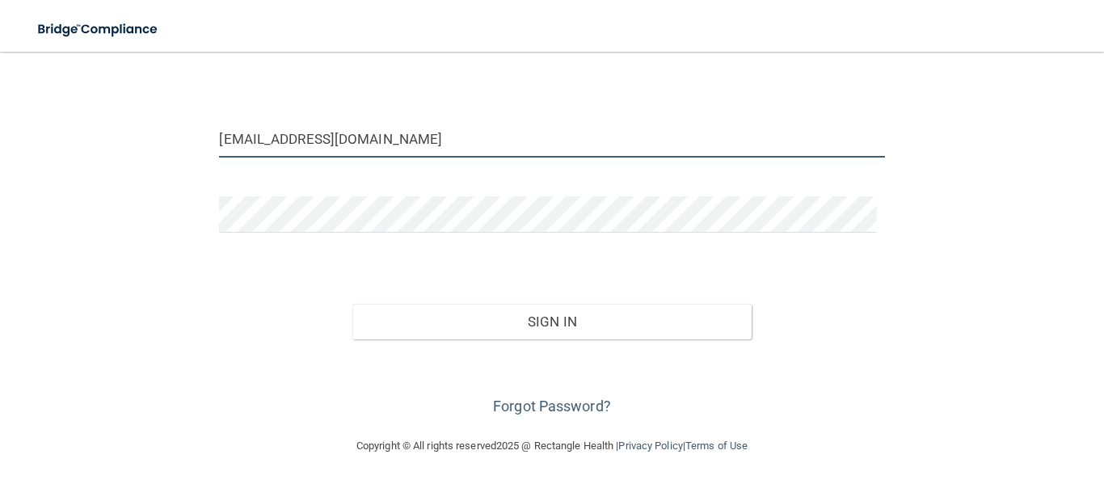
drag, startPoint x: 357, startPoint y: 138, endPoint x: 0, endPoint y: 134, distance: 357.3
click at [0, 134] on main "dentalcenter@nvc.net Invalid email/password. You don't have permission to acces…" at bounding box center [552, 268] width 1104 height 432
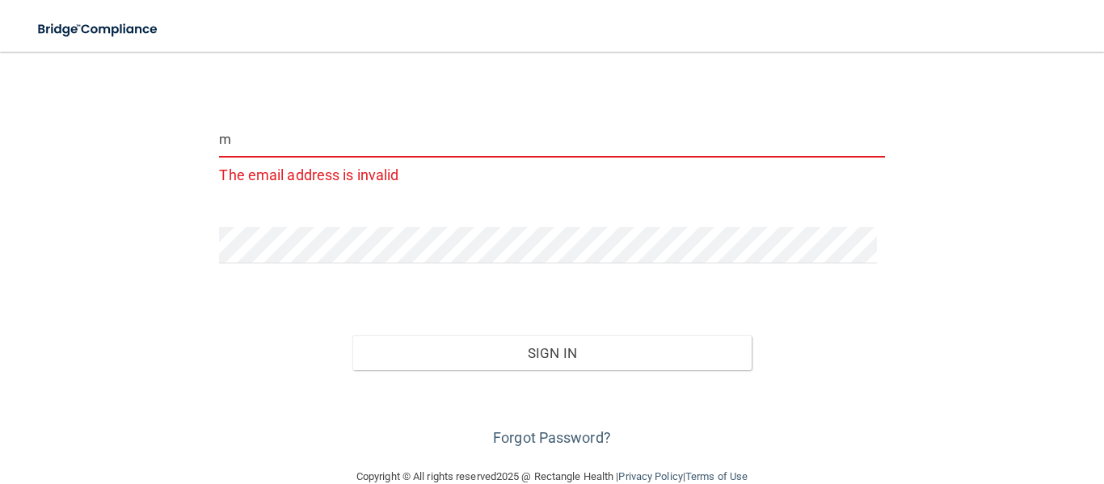
type input "merxbauer.maierdental@gmail.com"
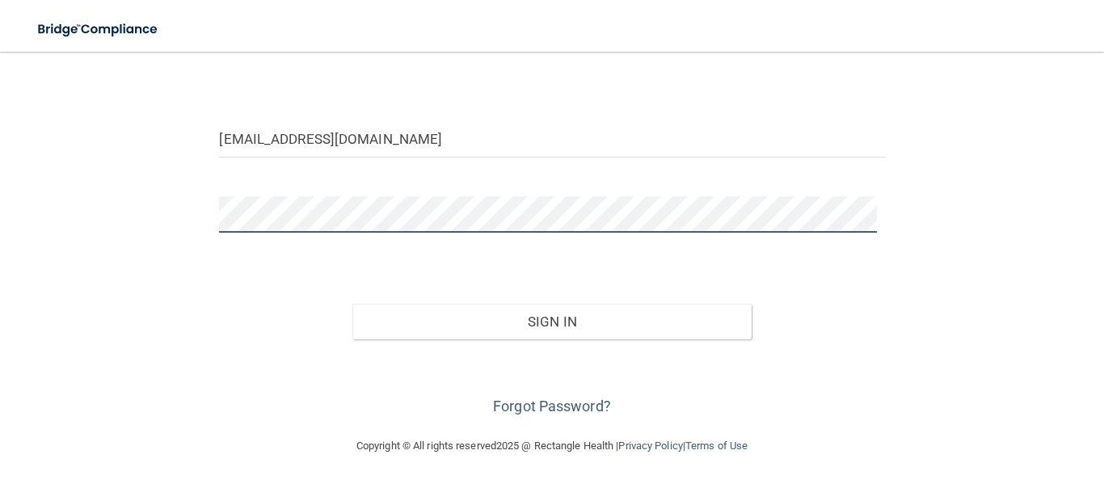
click at [0, 229] on main "merxbauer.maierdental@gmail.com Invalid email/password. You don't have permissi…" at bounding box center [552, 268] width 1104 height 432
click at [352, 304] on button "Sign In" at bounding box center [551, 322] width 399 height 36
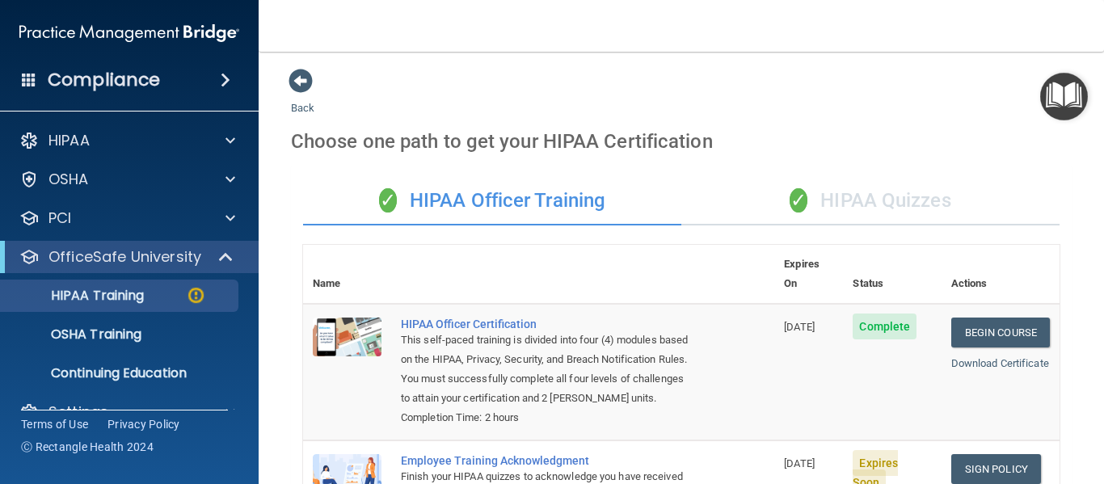
scroll to position [226, 0]
